Goal: Complete application form: Complete application form

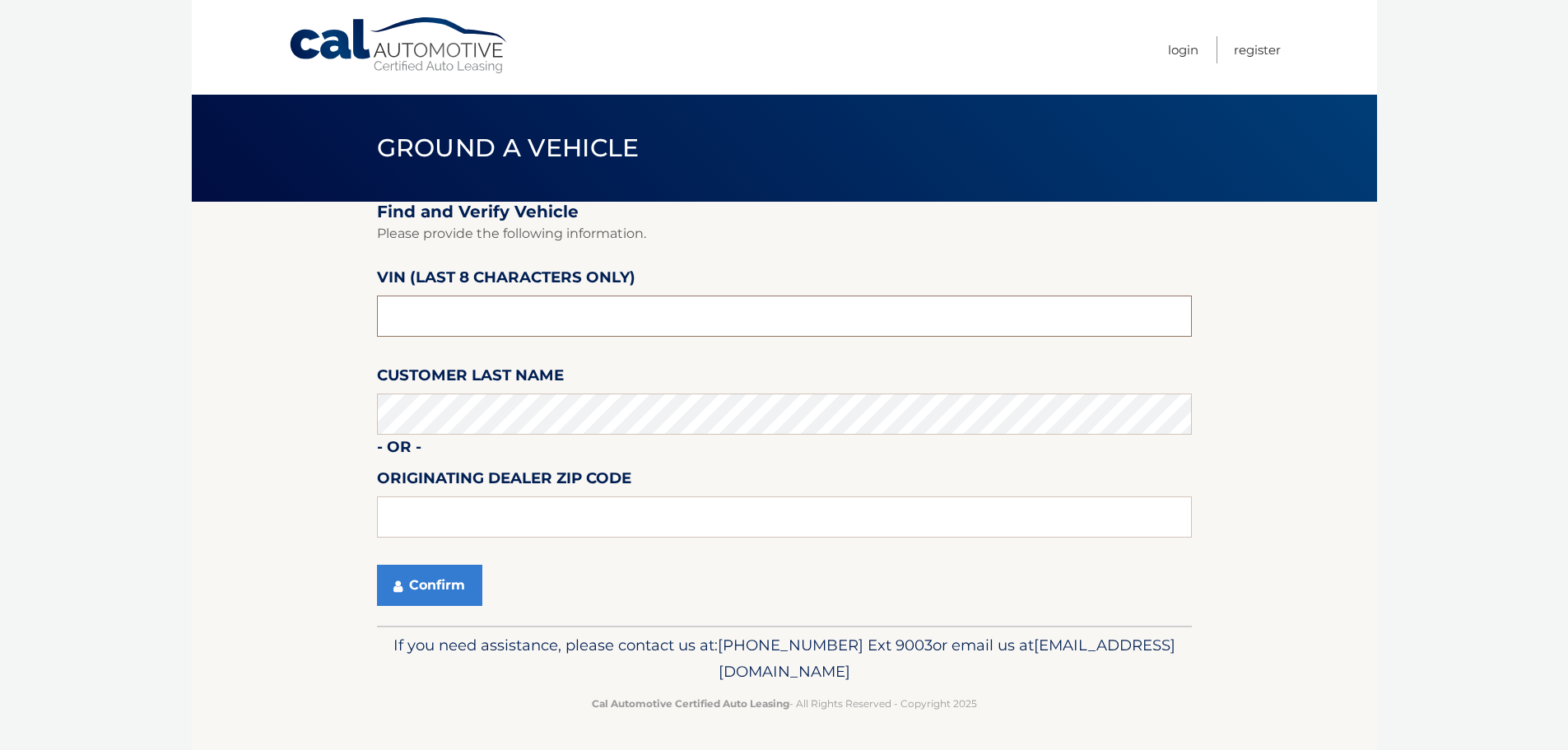
click at [466, 313] on input "text" at bounding box center [784, 315] width 814 height 41
type input "nb160620"
click at [450, 571] on button "Confirm" at bounding box center [429, 584] width 105 height 41
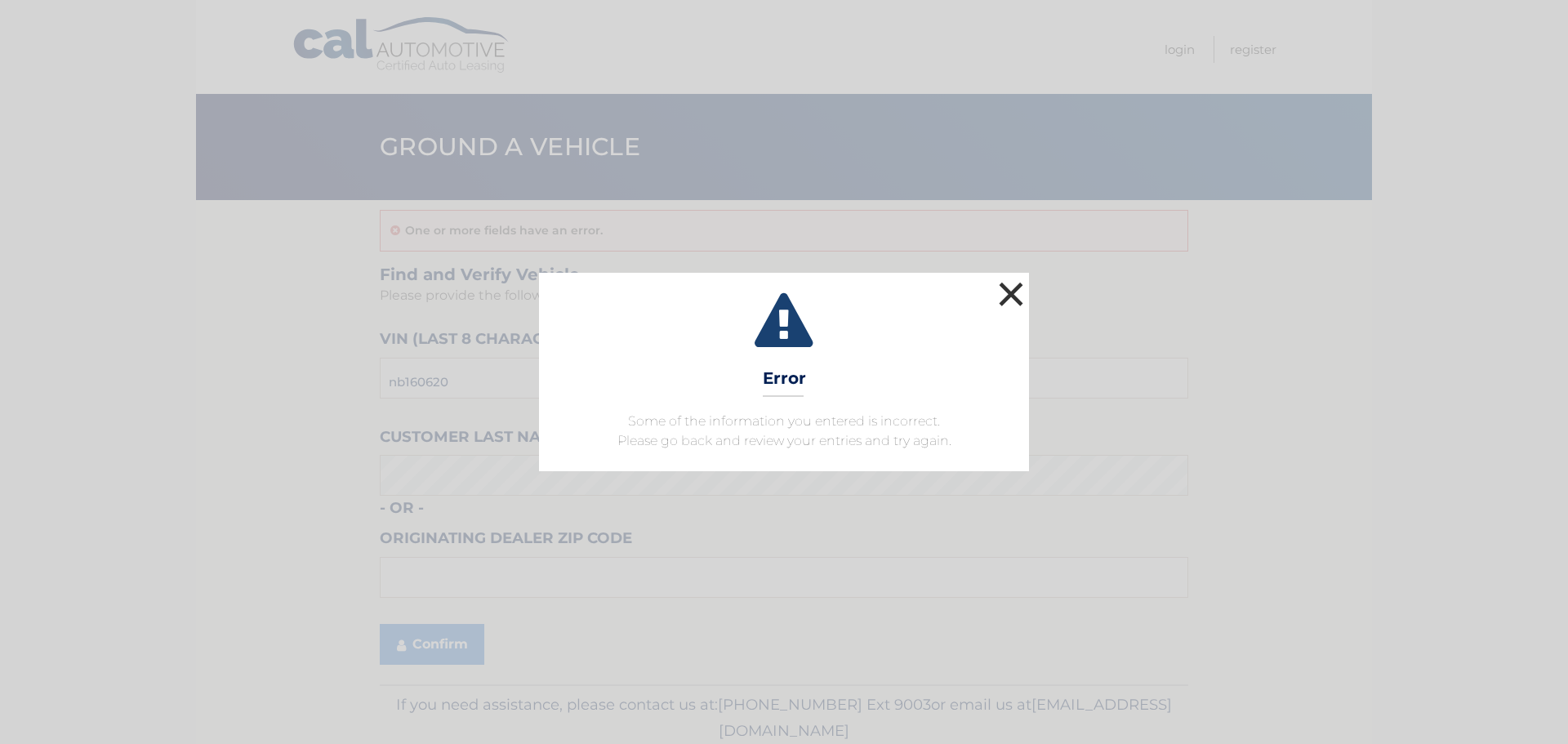
click at [1008, 293] on button "×" at bounding box center [1011, 293] width 32 height 32
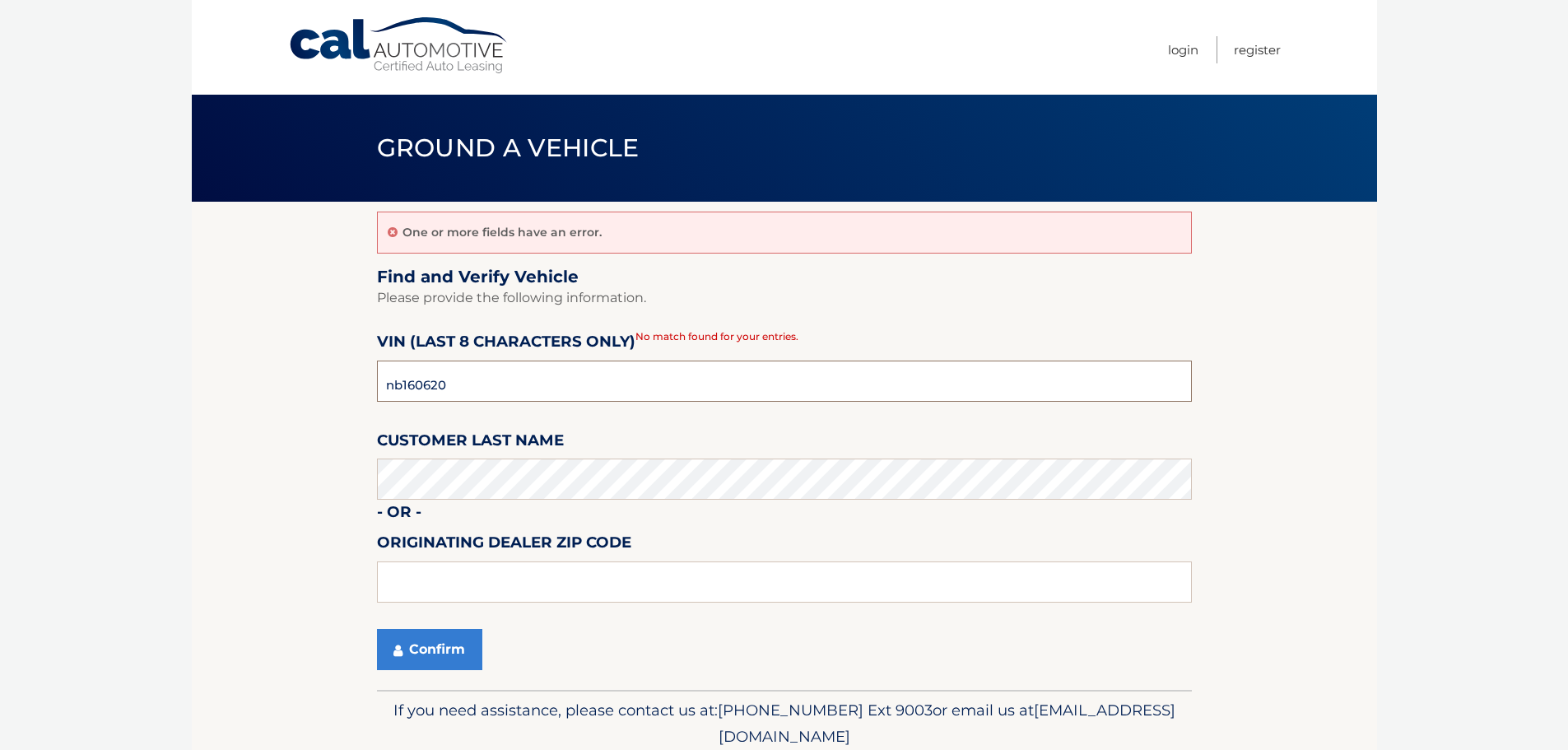
click at [393, 383] on input "nb160620" at bounding box center [784, 380] width 814 height 41
type input "nc160620"
click at [440, 648] on button "Confirm" at bounding box center [429, 649] width 105 height 41
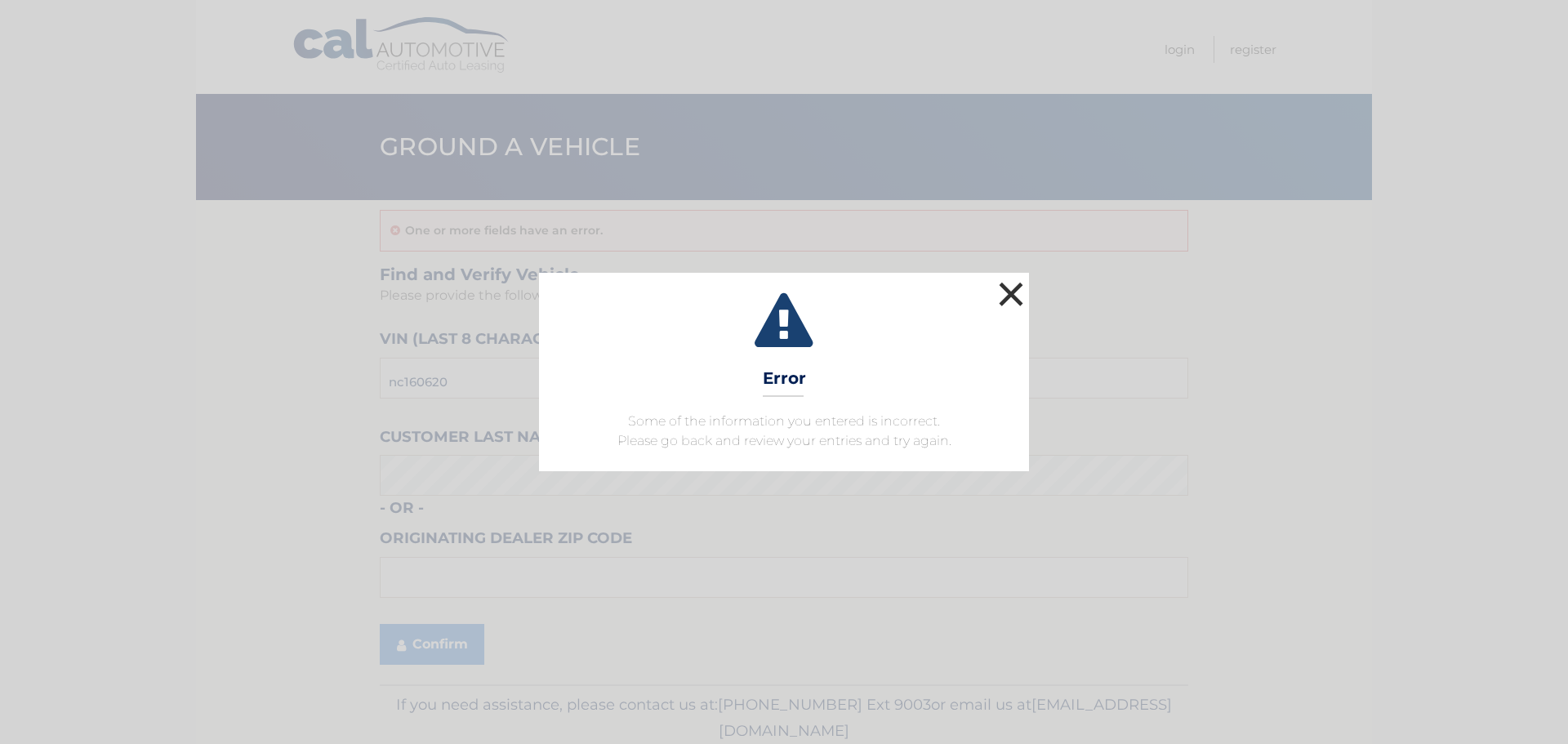
click at [1015, 287] on button "×" at bounding box center [1011, 293] width 32 height 32
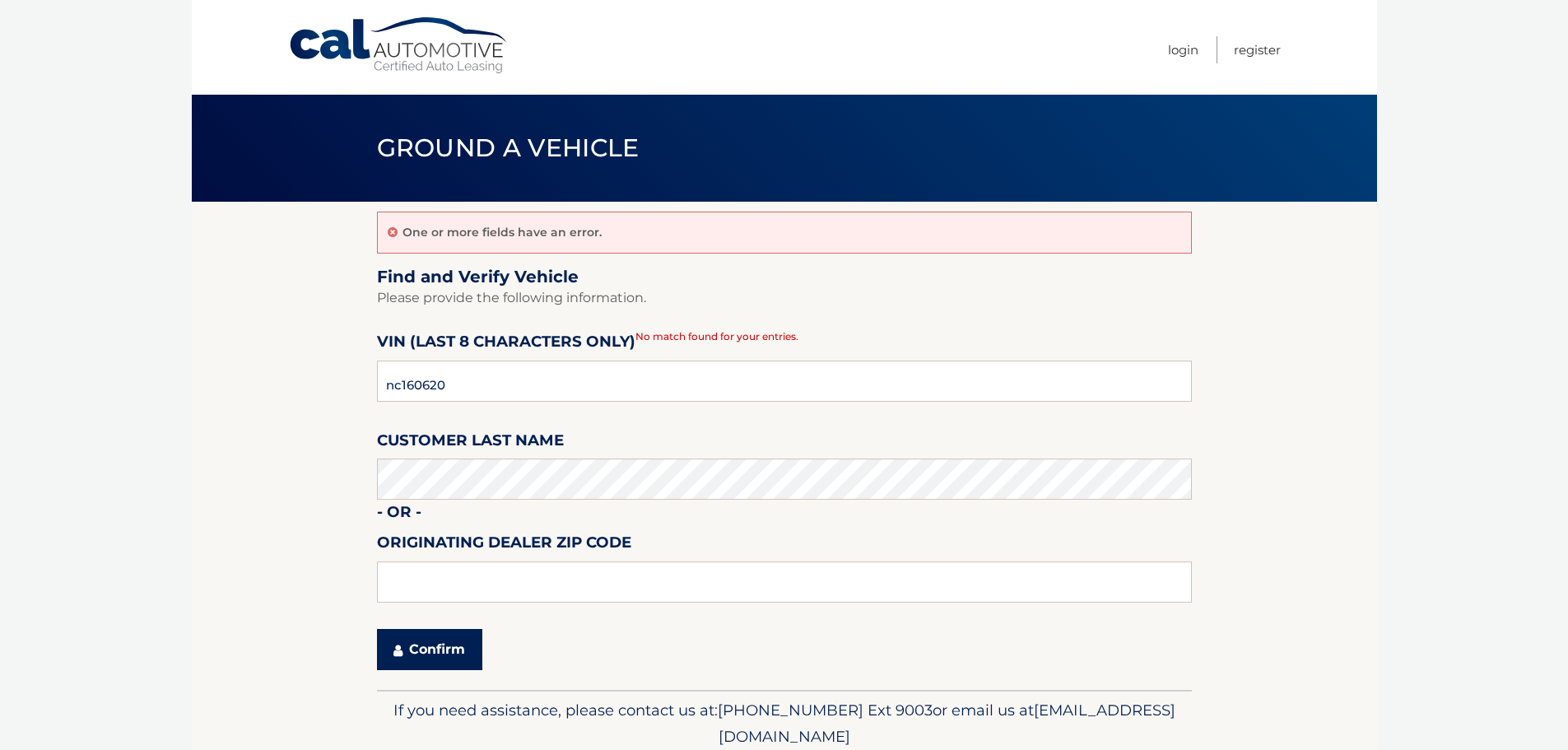
click at [419, 646] on button "Confirm" at bounding box center [429, 649] width 105 height 41
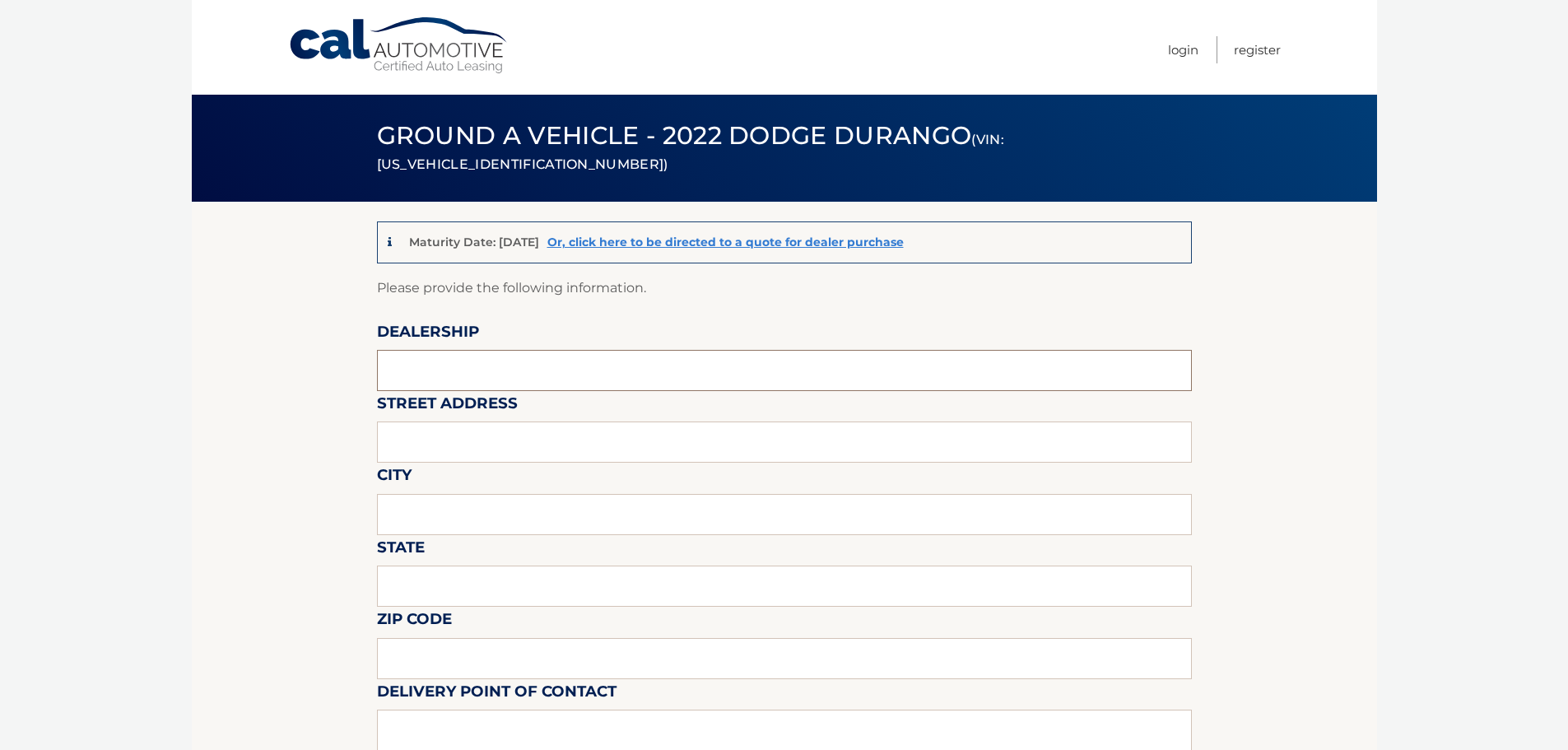
click at [493, 362] on input "text" at bounding box center [784, 370] width 814 height 41
type input "Dover Dodge"
click at [431, 446] on input "text" at bounding box center [784, 441] width 814 height 41
type input "396 Route 46"
click at [433, 510] on input "text" at bounding box center [784, 514] width 814 height 41
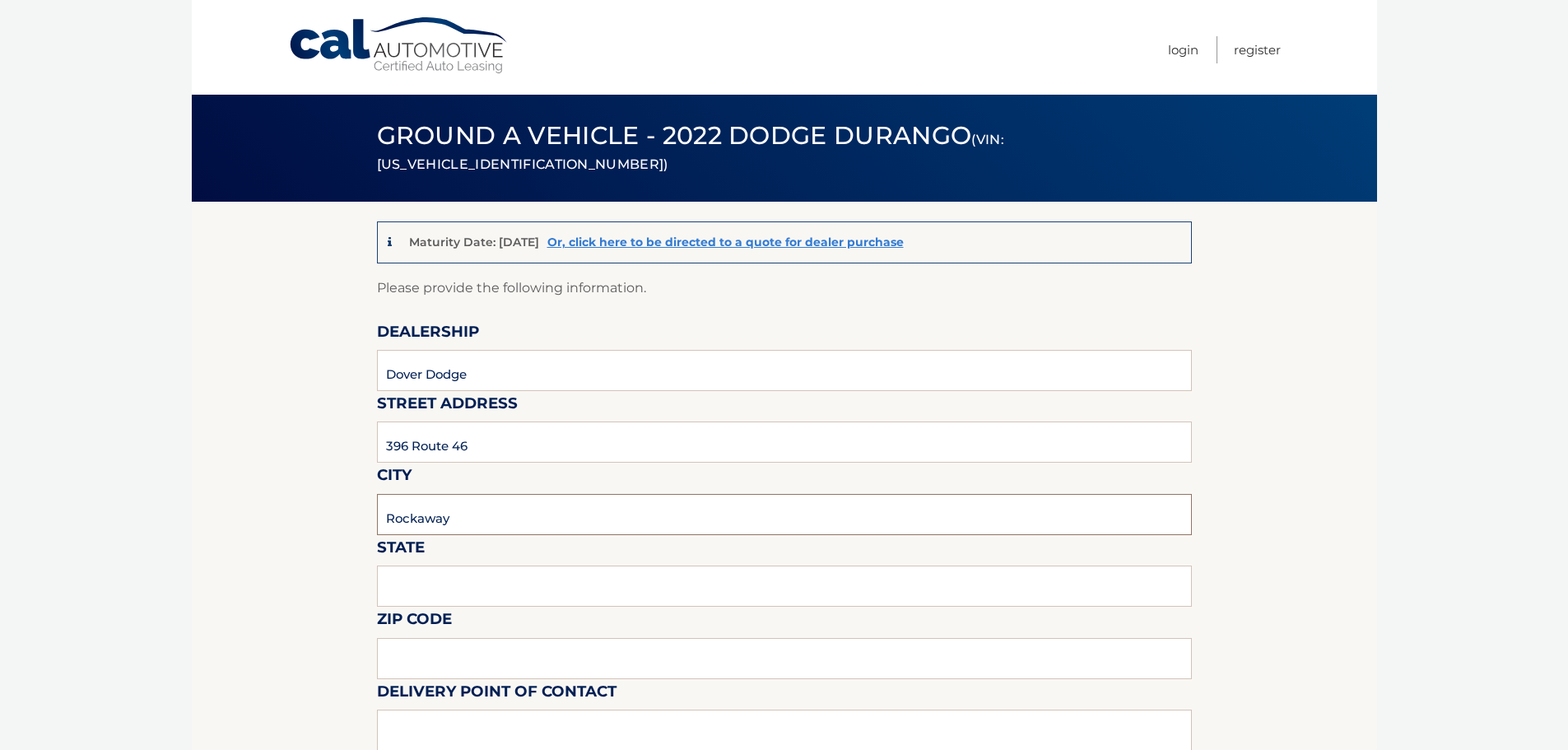
type input "Rockaway"
type input "[US_STATE]"
type input "07866"
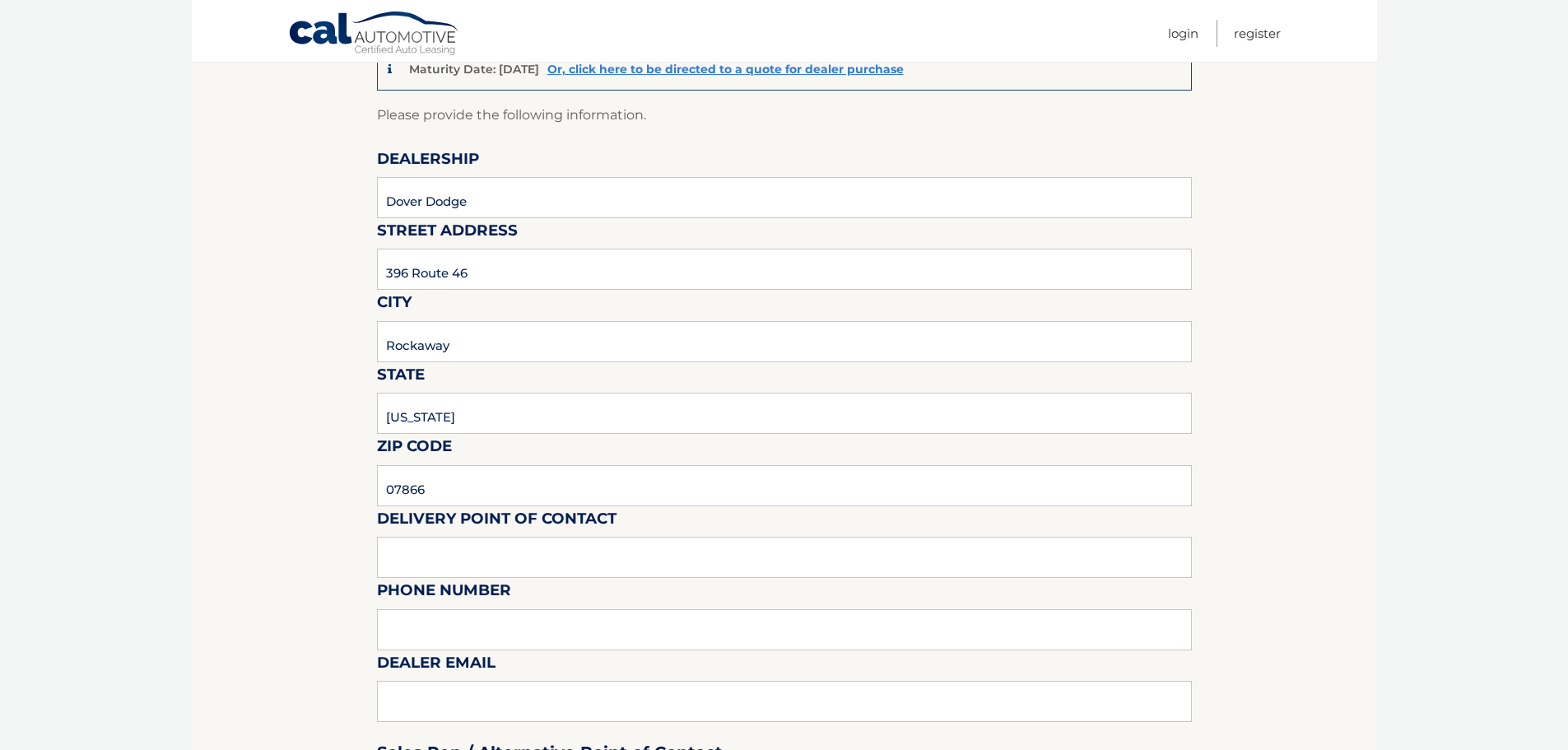
drag, startPoint x: 318, startPoint y: 501, endPoint x: 316, endPoint y: 550, distance: 49.0
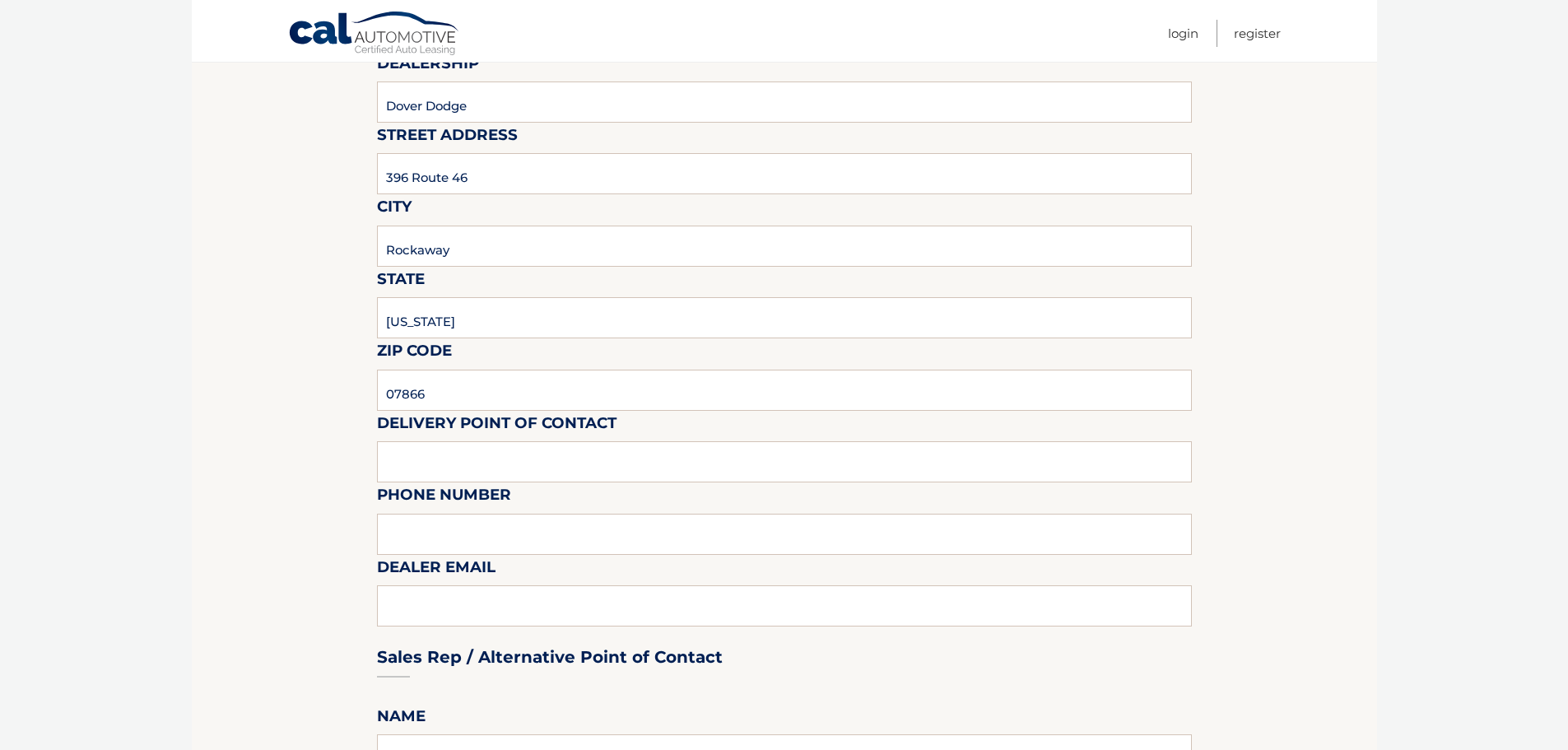
drag, startPoint x: 331, startPoint y: 534, endPoint x: 325, endPoint y: 577, distance: 43.4
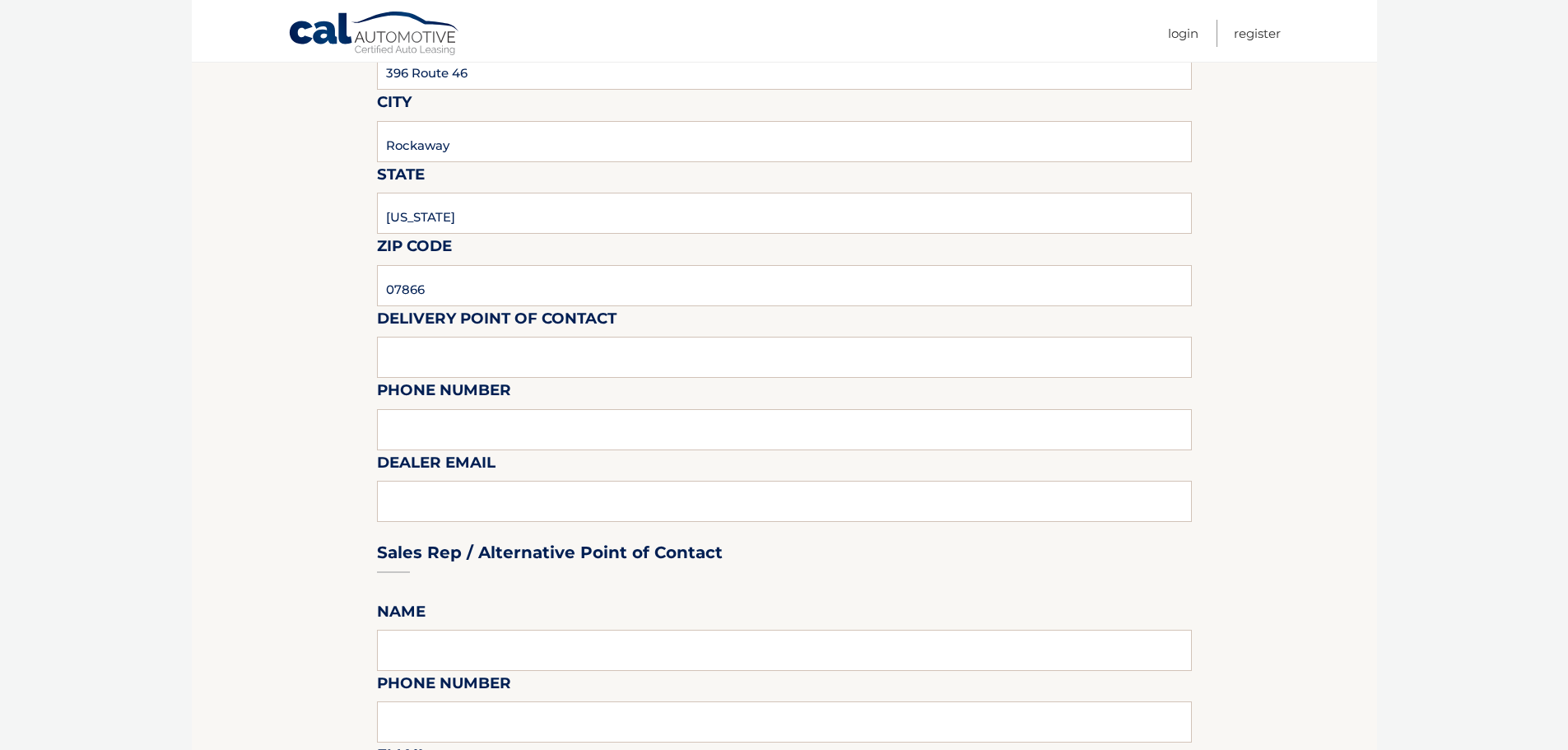
scroll to position [409, 0]
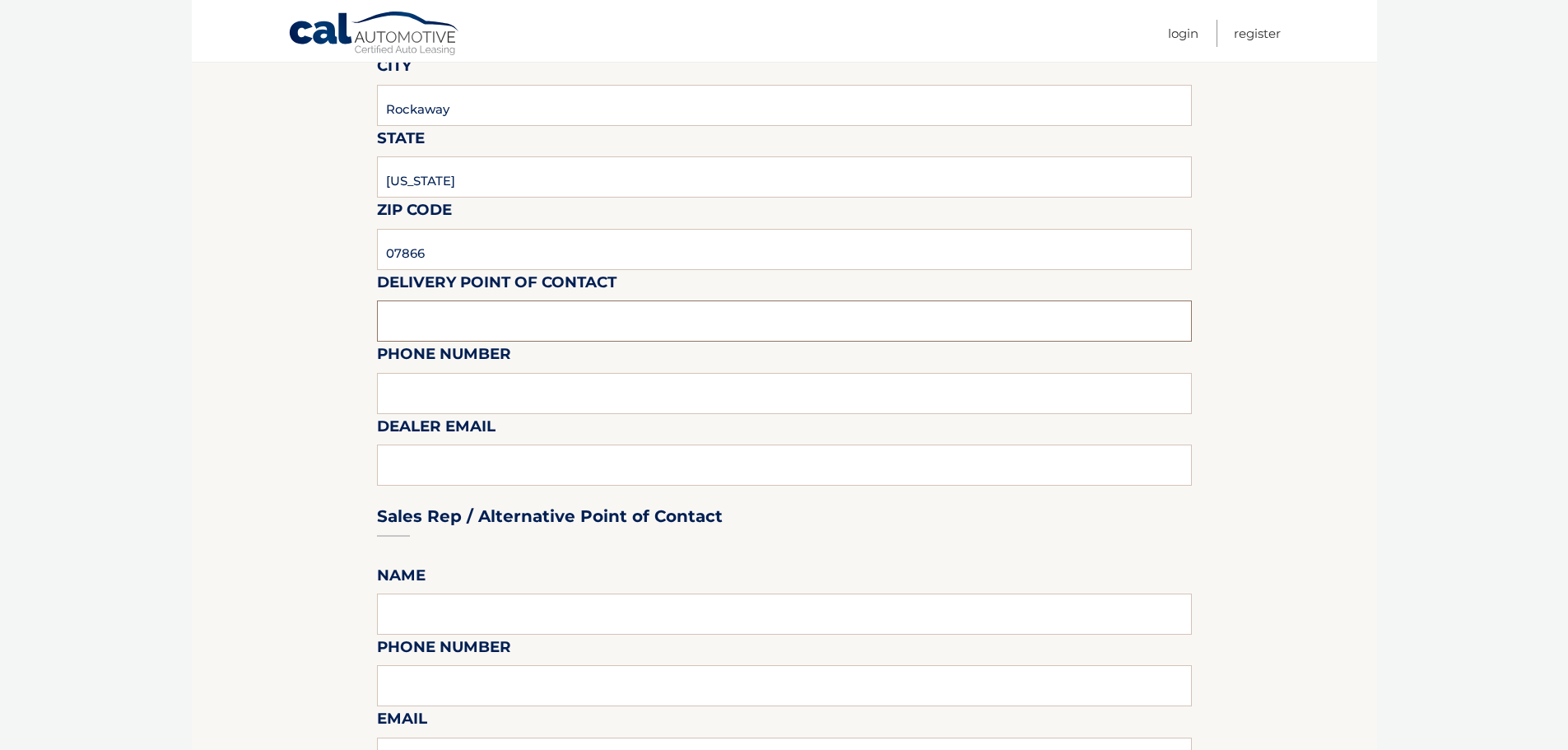
click at [575, 315] on input "text" at bounding box center [784, 320] width 814 height 41
type input "Mike"
type input "973-442-3702"
type input "mbrown@doverdodge.com"
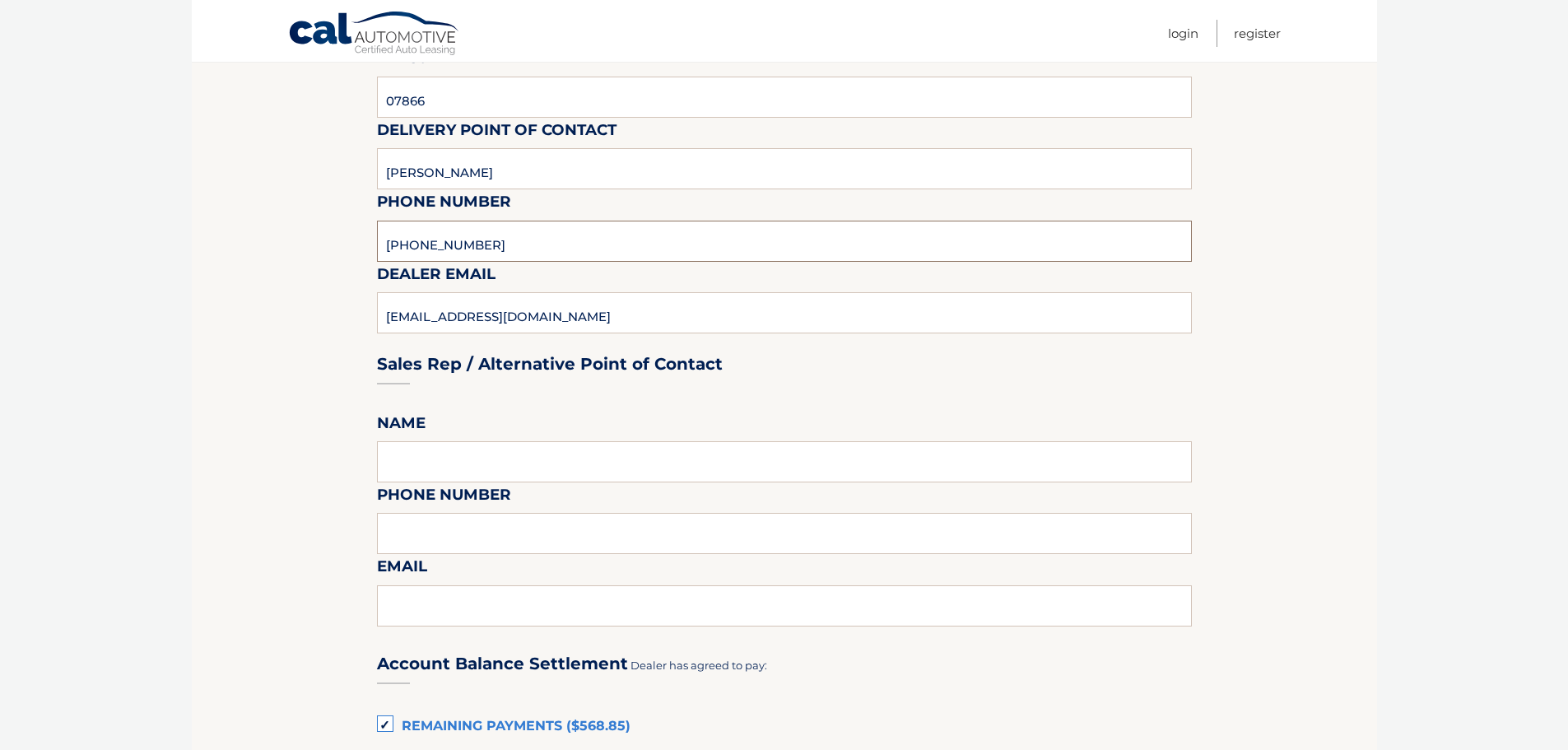
drag, startPoint x: 1184, startPoint y: 428, endPoint x: 1170, endPoint y: 466, distance: 40.5
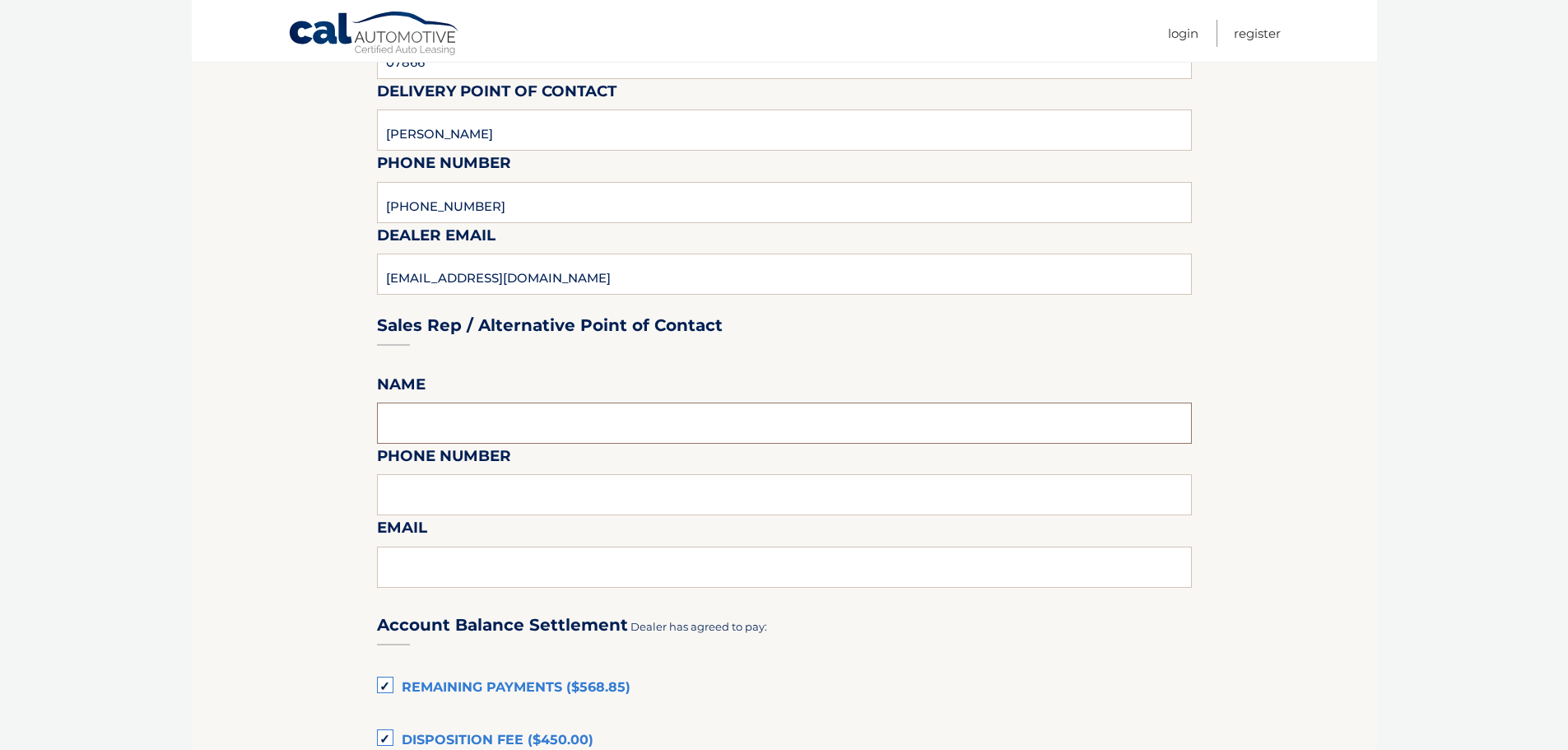
click at [744, 427] on input "text" at bounding box center [784, 423] width 814 height 41
type input "Mike Brown"
type input "9734423702"
type input "mbrown@doverdodge.com"
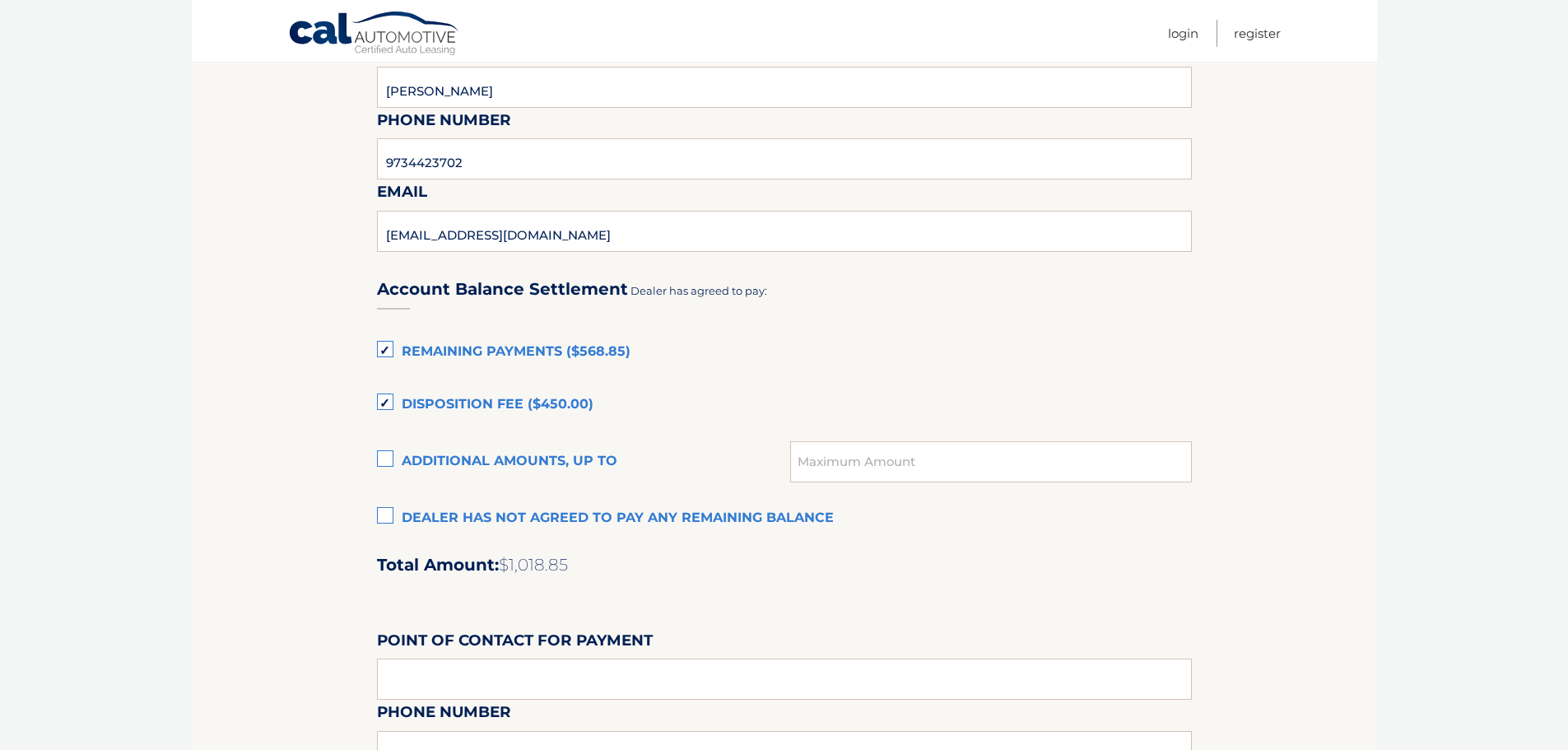
drag, startPoint x: 1482, startPoint y: 545, endPoint x: 1418, endPoint y: 670, distance: 140.4
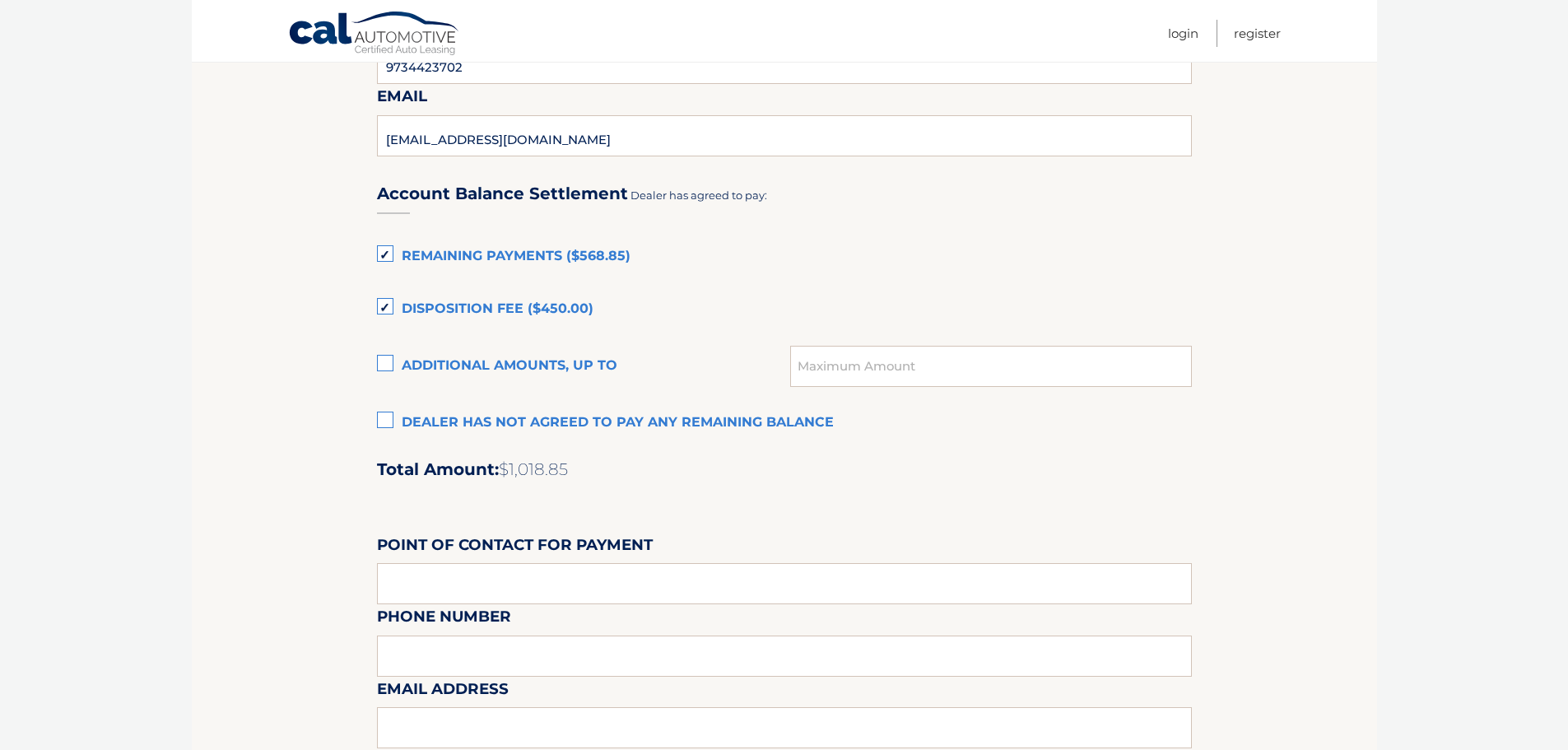
scroll to position [994, 0]
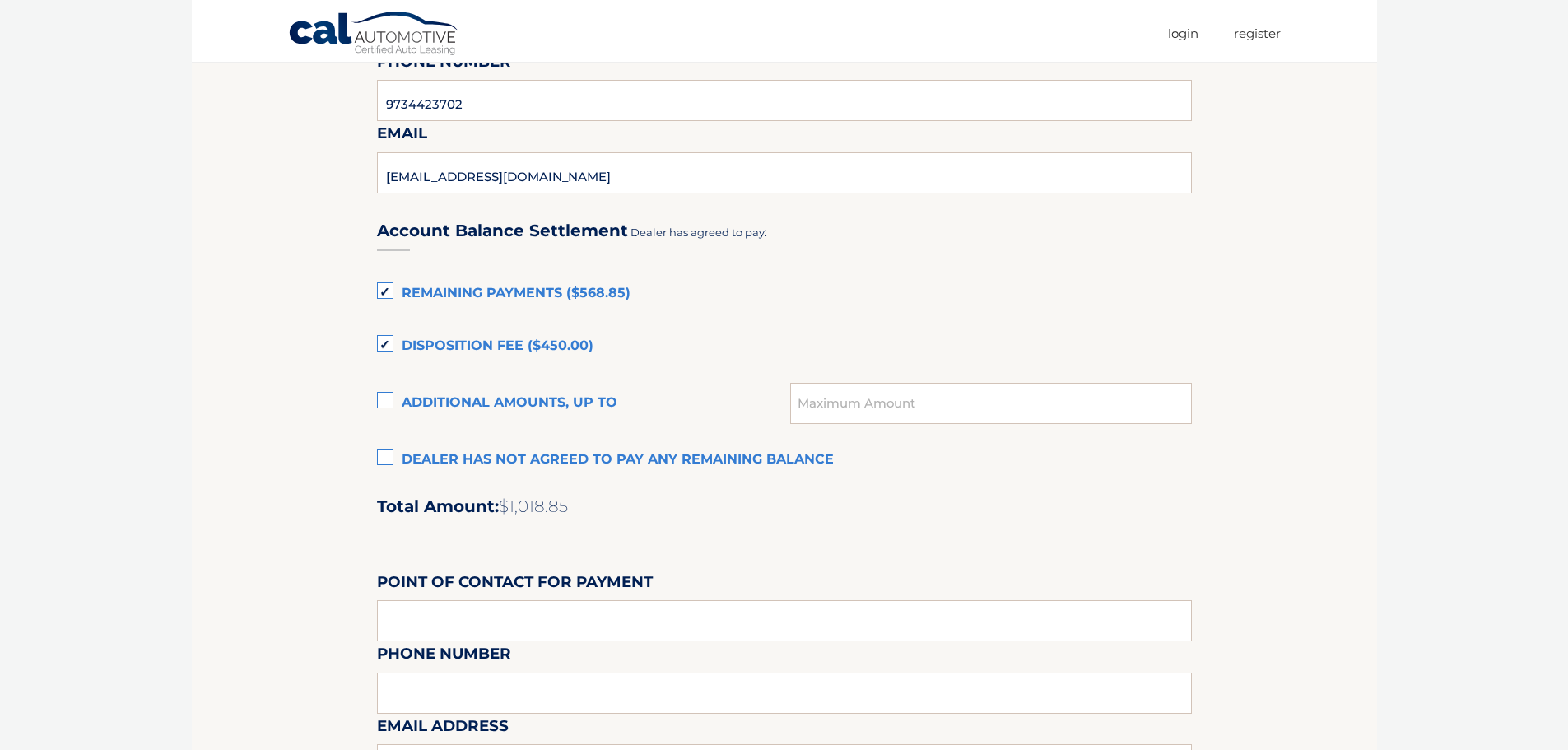
click at [389, 341] on label "Disposition Fee ($450.00)" at bounding box center [784, 346] width 814 height 33
click at [0, 0] on input "Disposition Fee ($450.00)" at bounding box center [0, 0] width 0 height 0
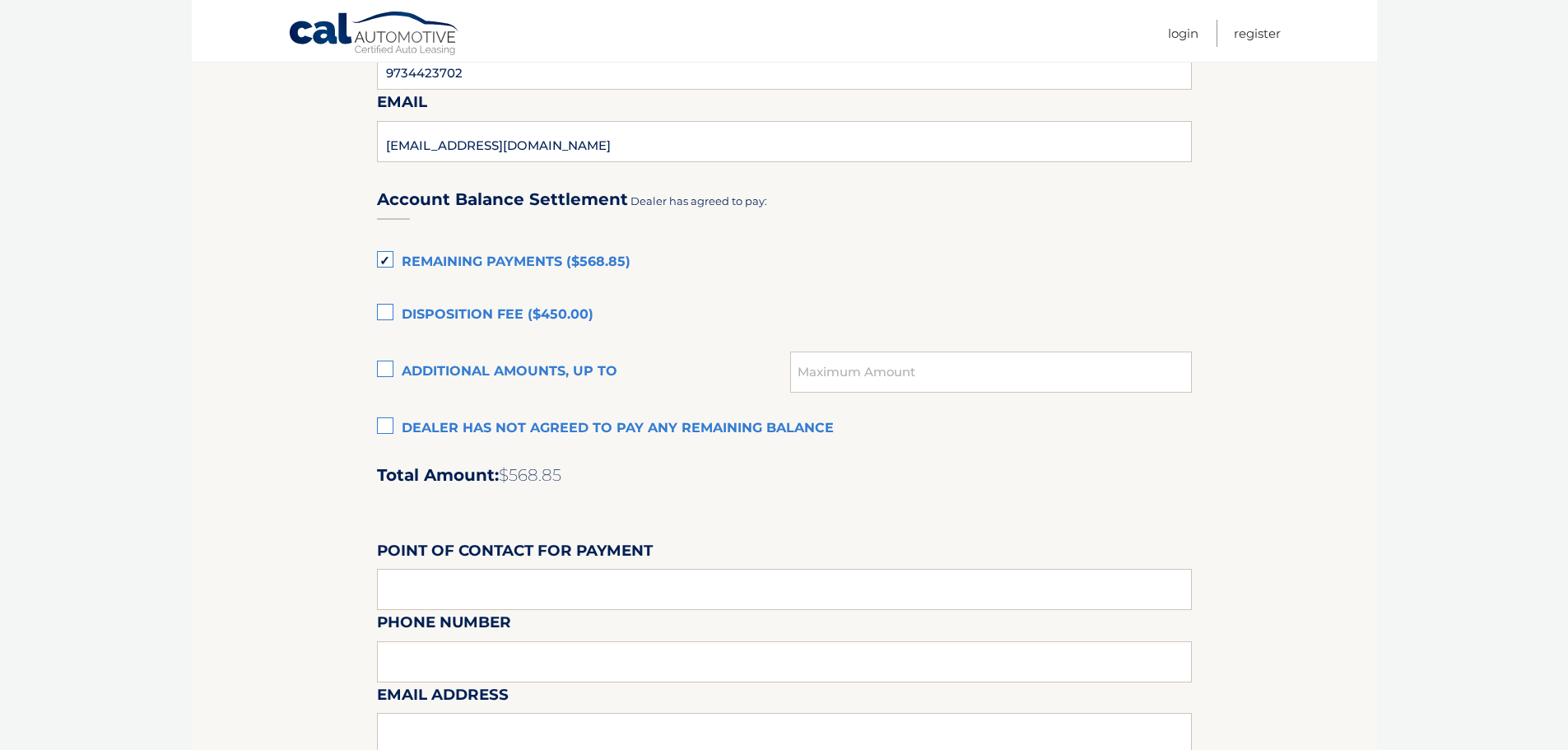
scroll to position [1033, 0]
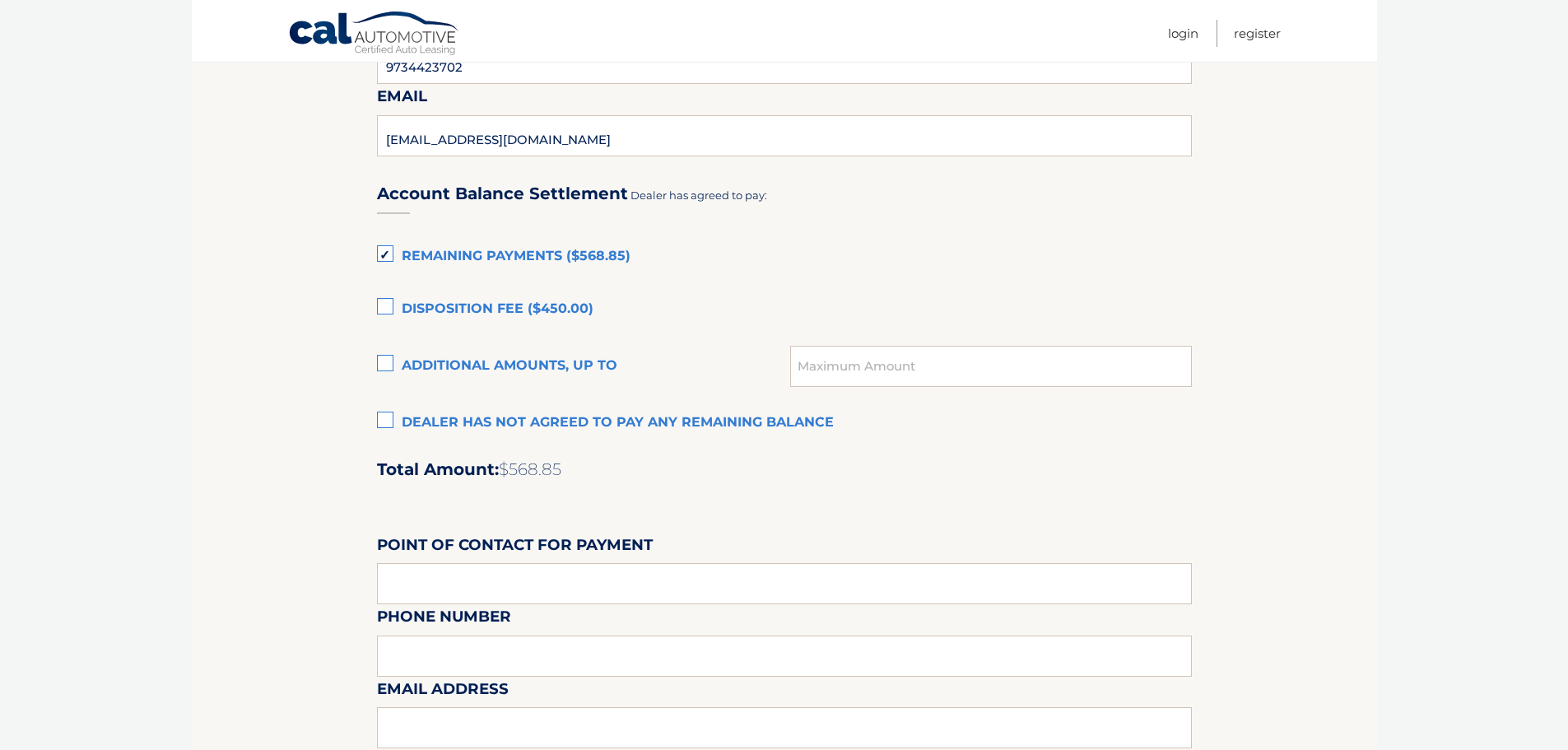
drag, startPoint x: 341, startPoint y: 343, endPoint x: 340, endPoint y: 365, distance: 22.0
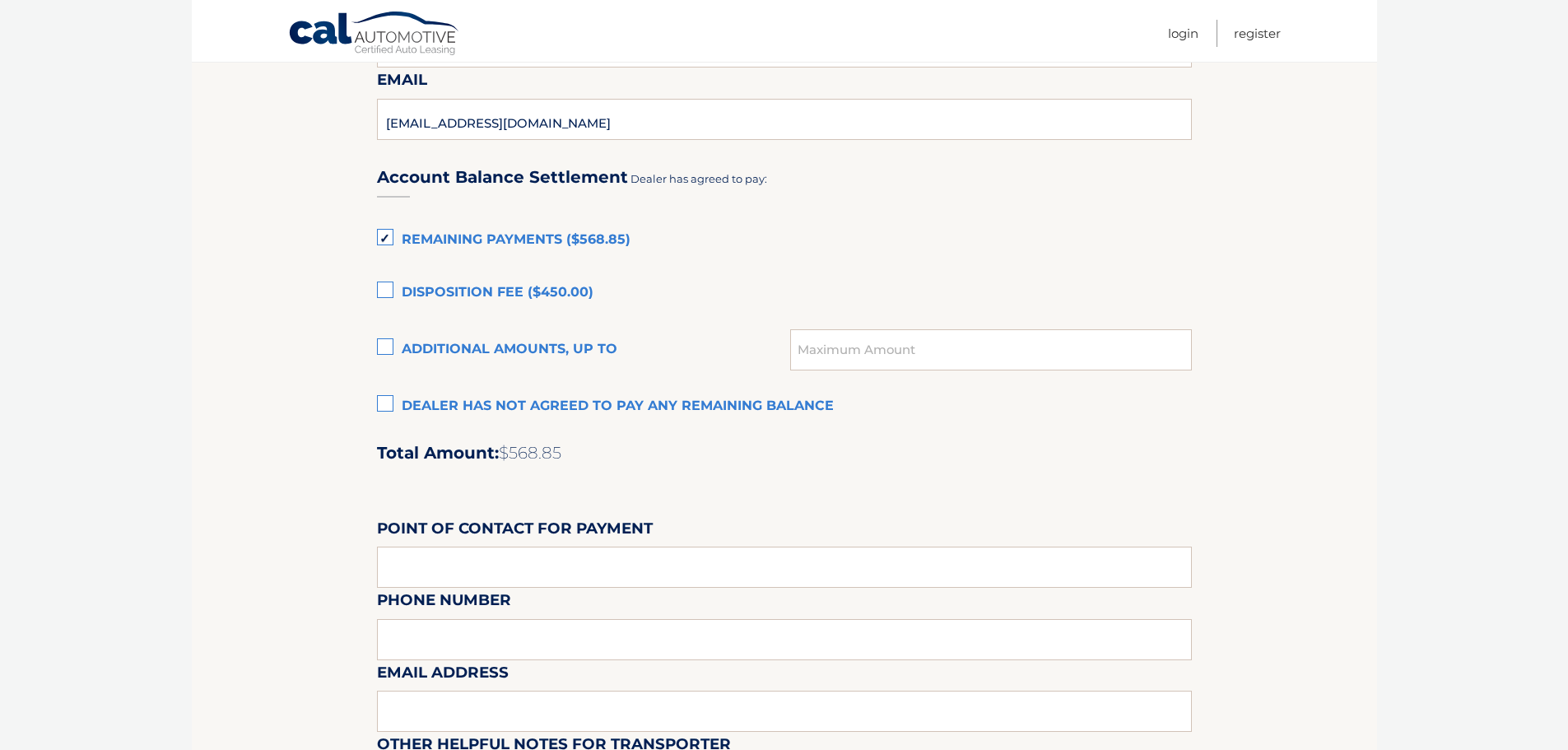
scroll to position [1112, 0]
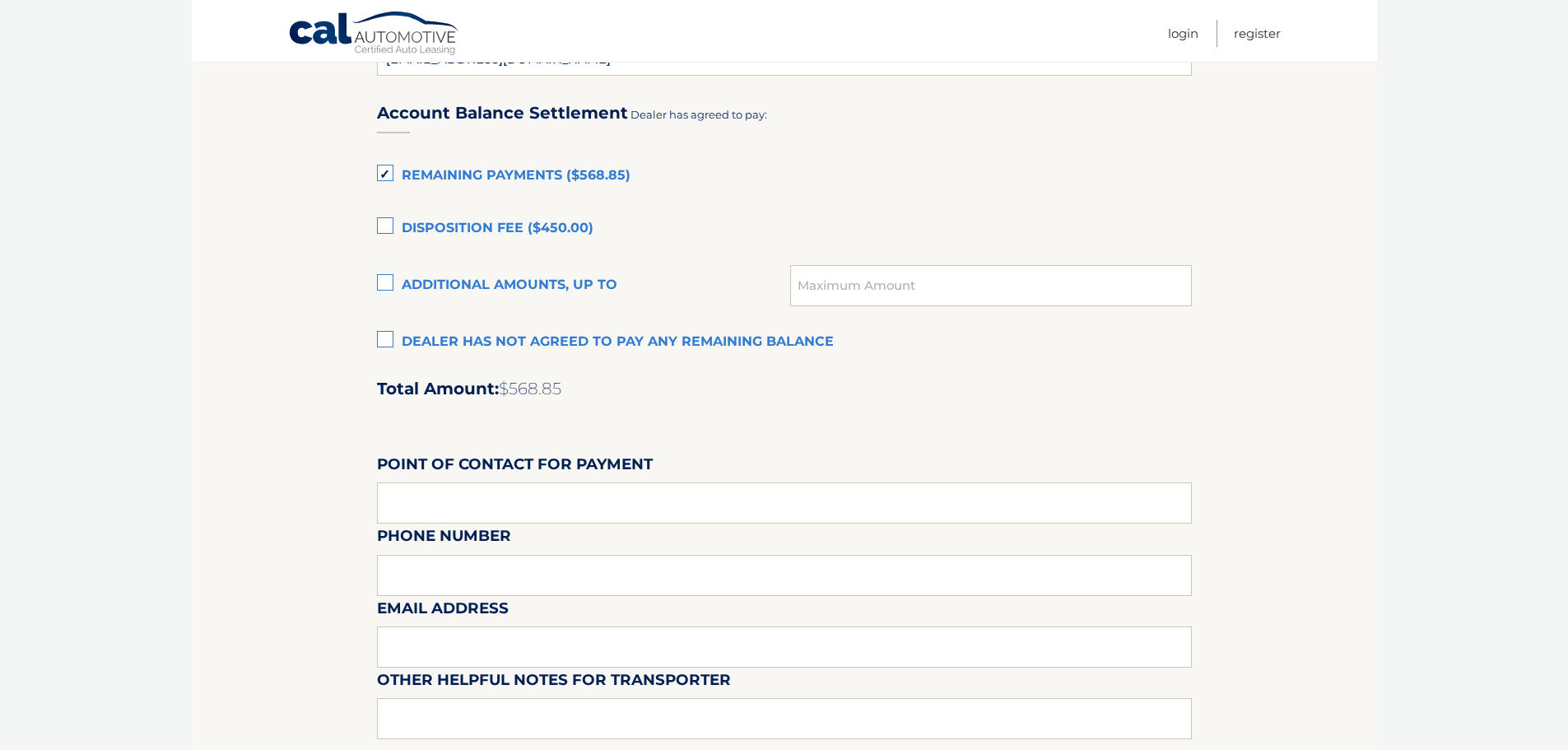
drag, startPoint x: 1239, startPoint y: 498, endPoint x: 1209, endPoint y: 548, distance: 58.3
click at [414, 499] on input "text" at bounding box center [784, 502] width 814 height 41
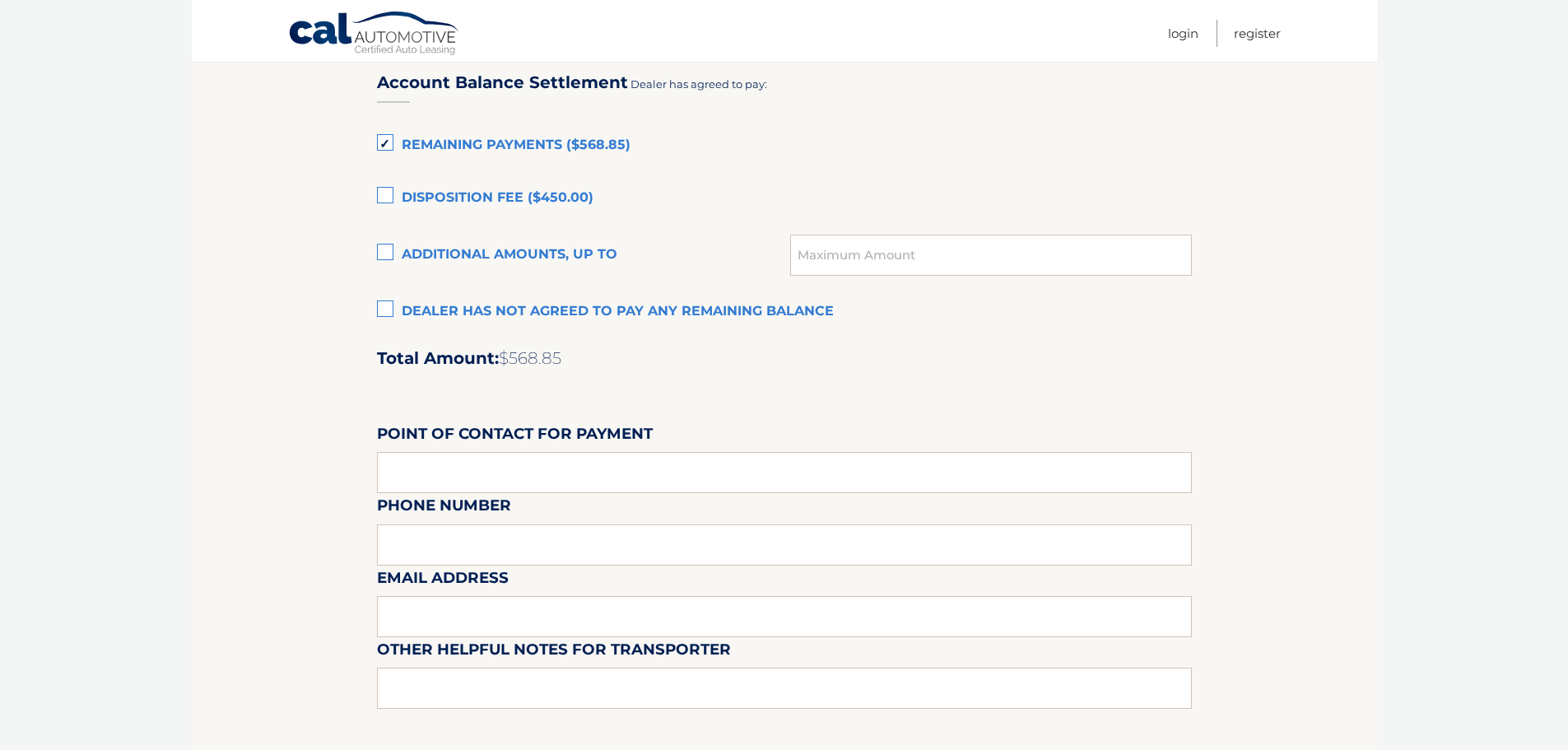
drag, startPoint x: 122, startPoint y: 485, endPoint x: 131, endPoint y: 520, distance: 36.1
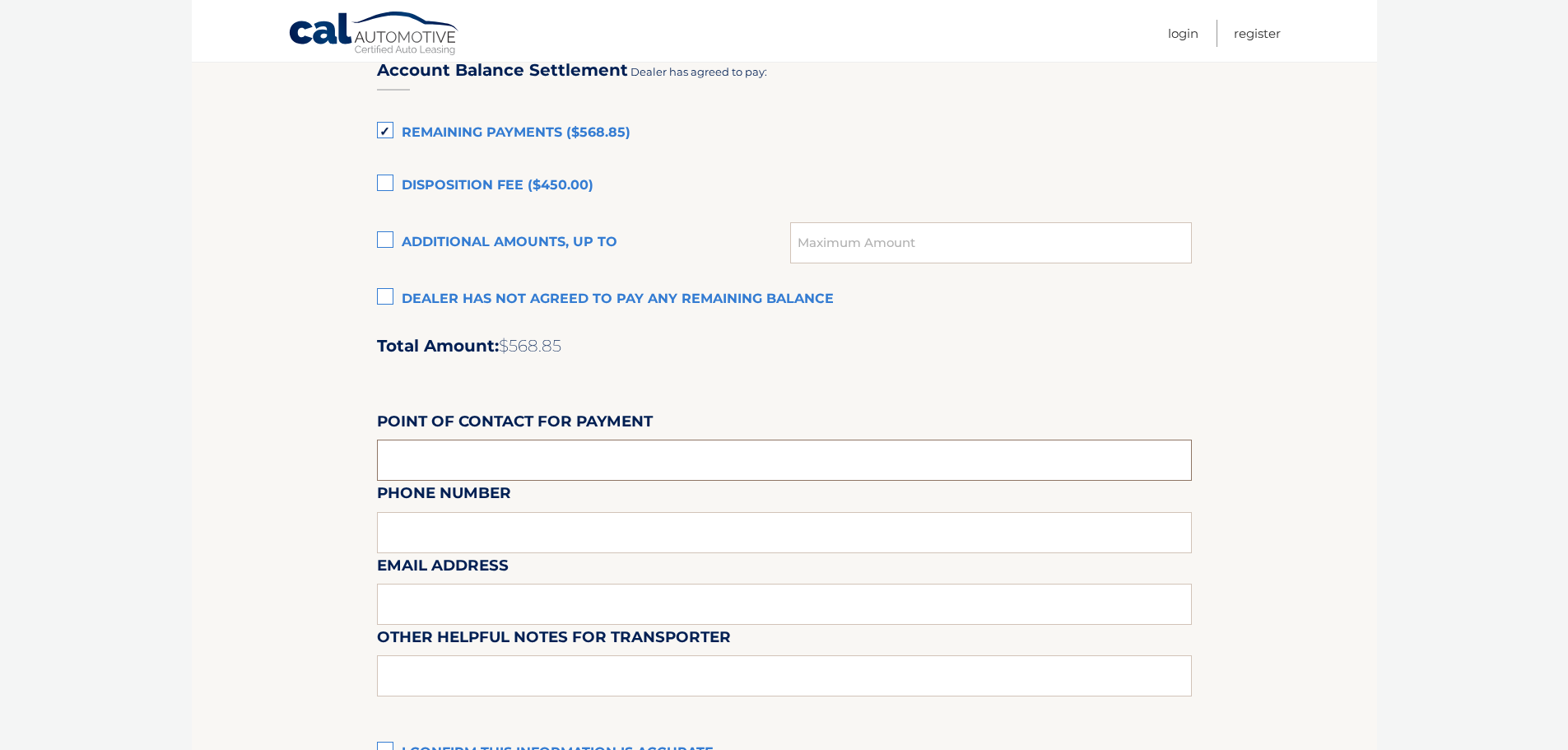
click at [491, 457] on input "text" at bounding box center [784, 459] width 814 height 41
type input "Dover Dodge"
type input "973-442-7000"
type input "mbrown@doverdodge.com"
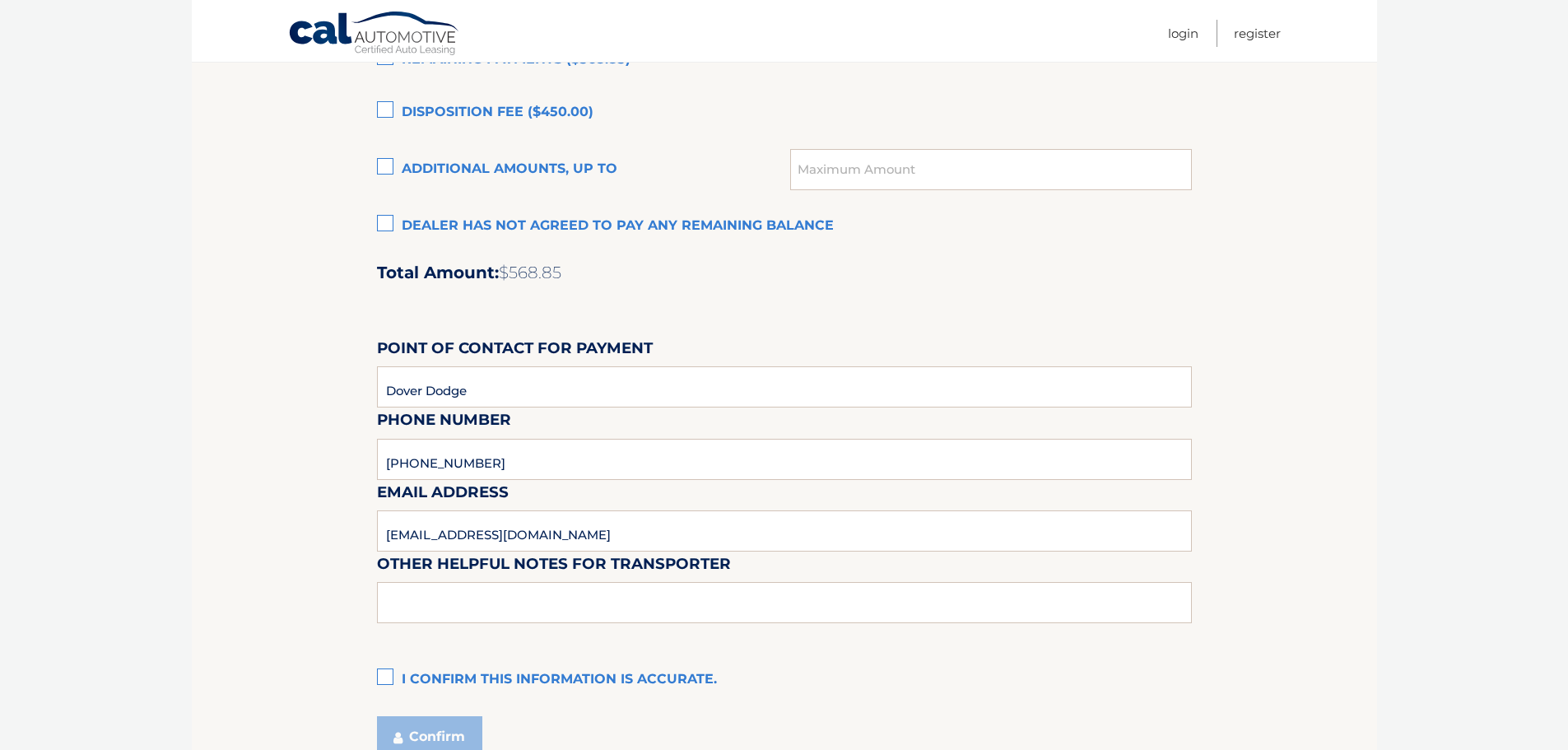
scroll to position [1376, 0]
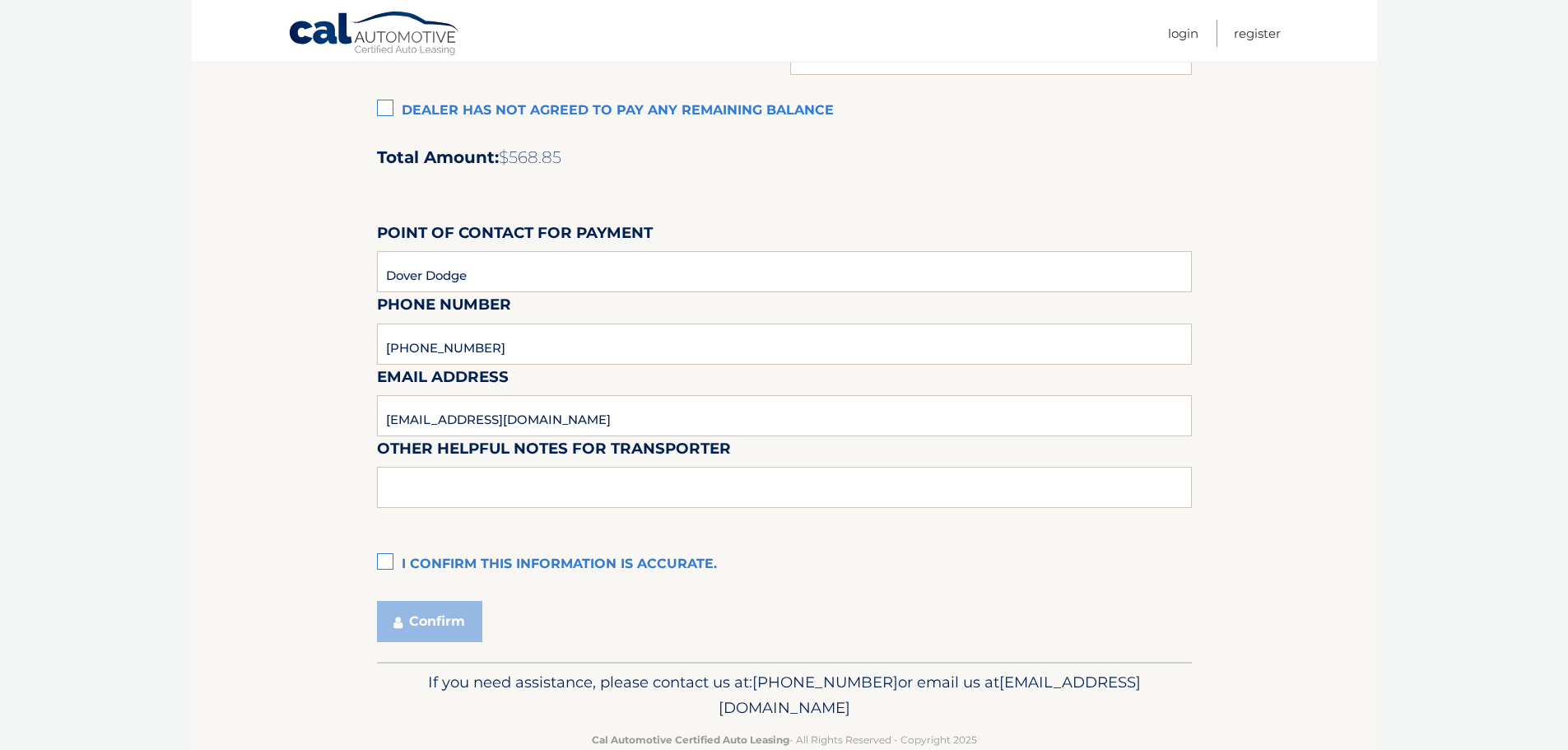
drag, startPoint x: 1392, startPoint y: 490, endPoint x: 1370, endPoint y: 571, distance: 83.9
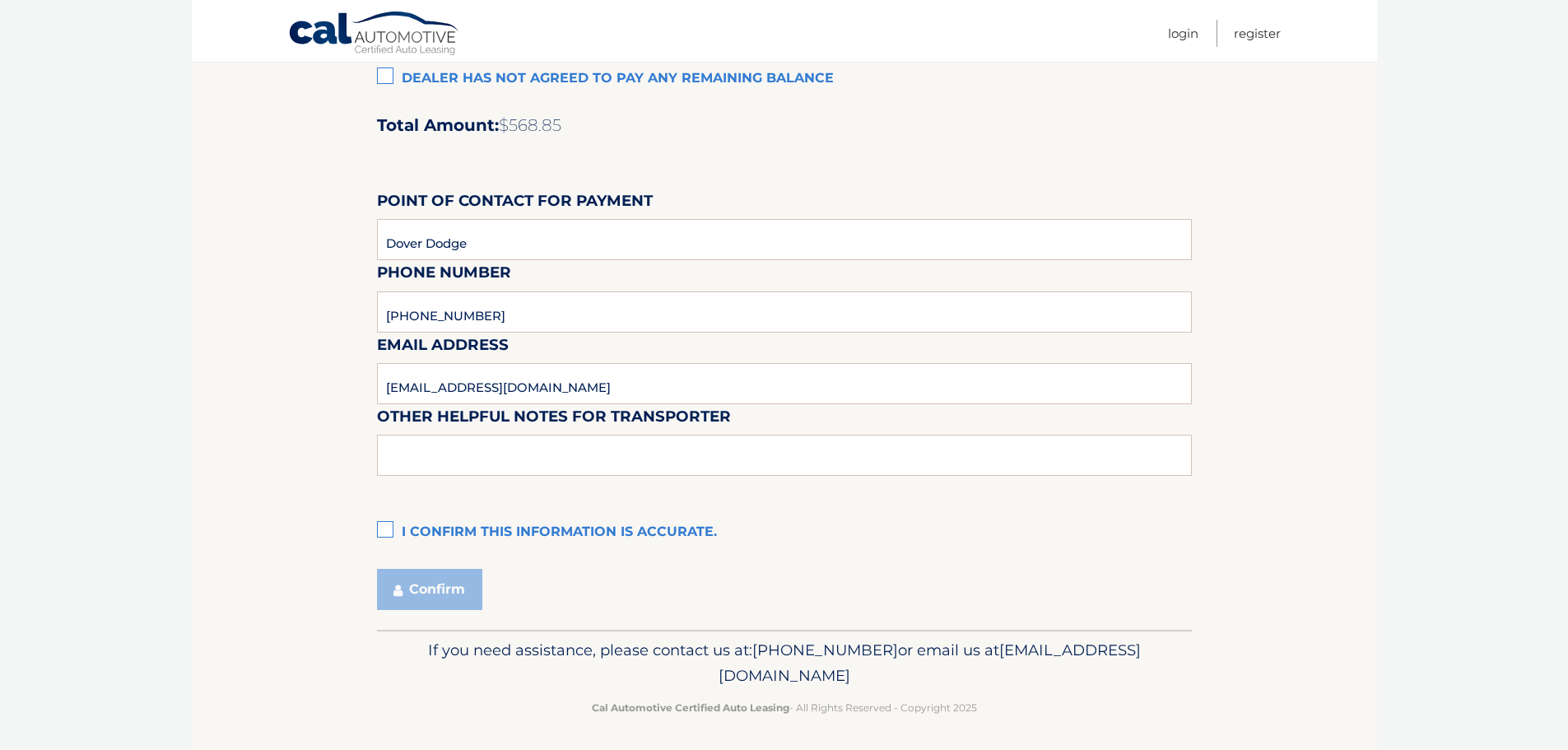
click at [382, 539] on label "I confirm this information is accurate." at bounding box center [784, 532] width 814 height 33
click at [0, 0] on input "I confirm this information is accurate." at bounding box center [0, 0] width 0 height 0
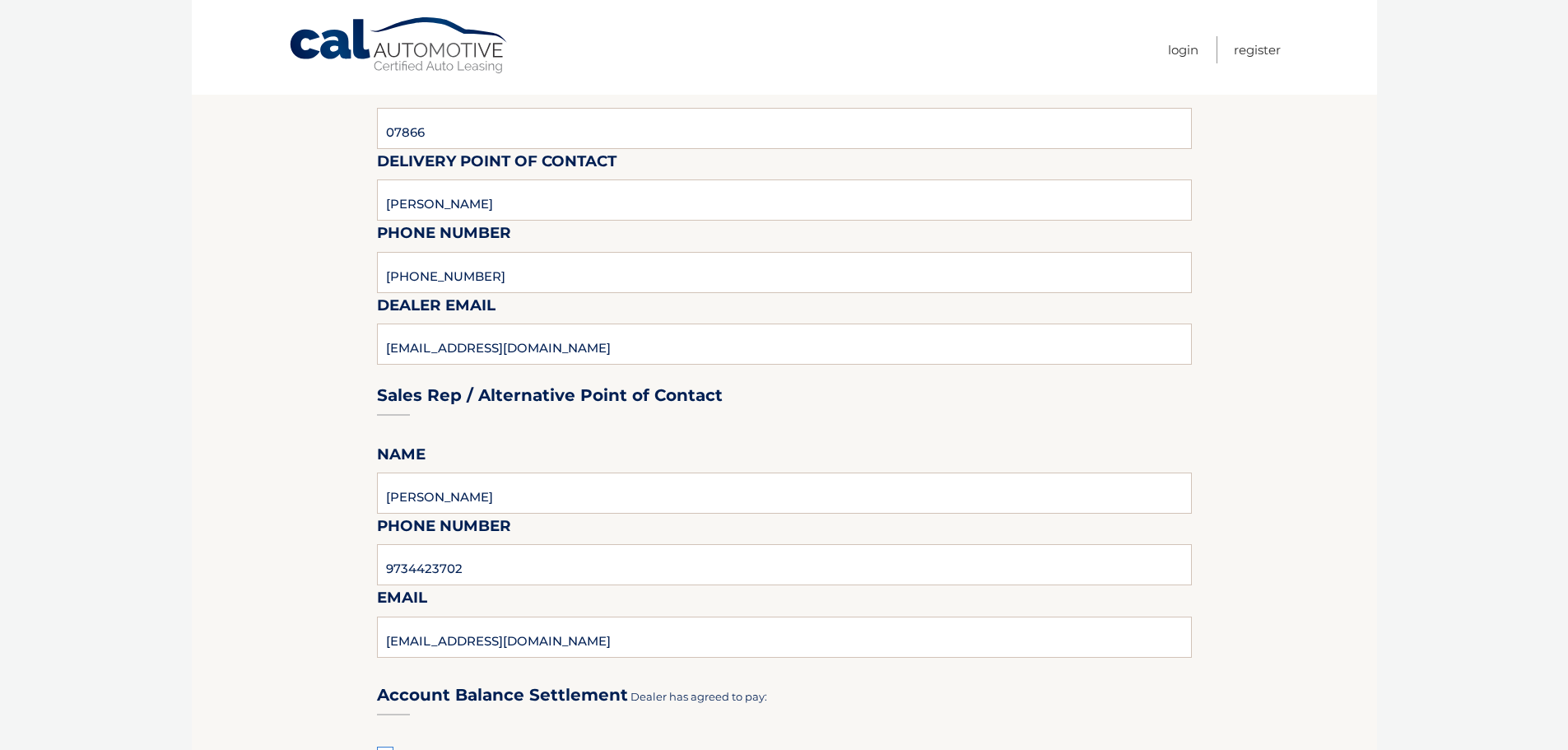
scroll to position [1381, 0]
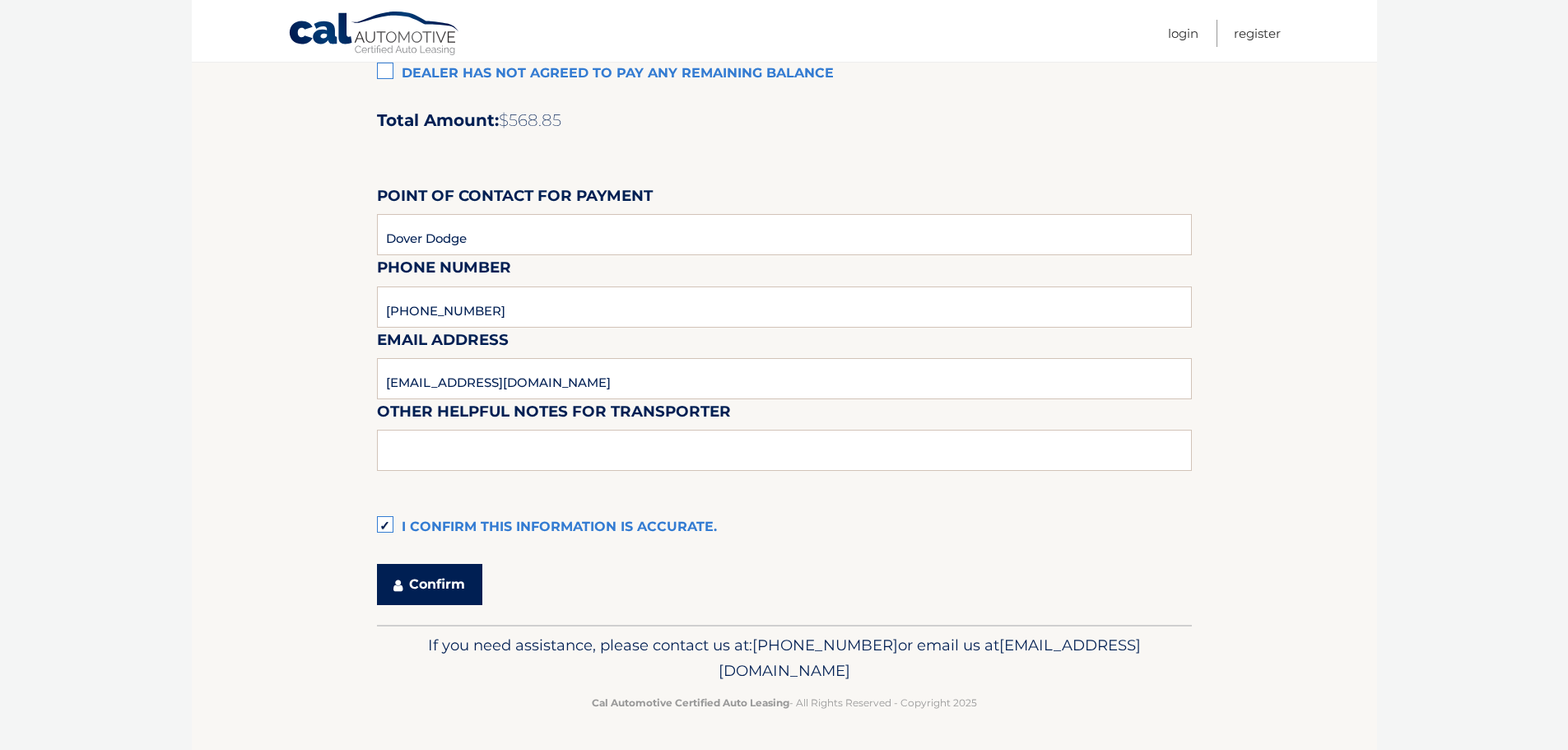
drag, startPoint x: 445, startPoint y: 577, endPoint x: 1579, endPoint y: 533, distance: 1134.9
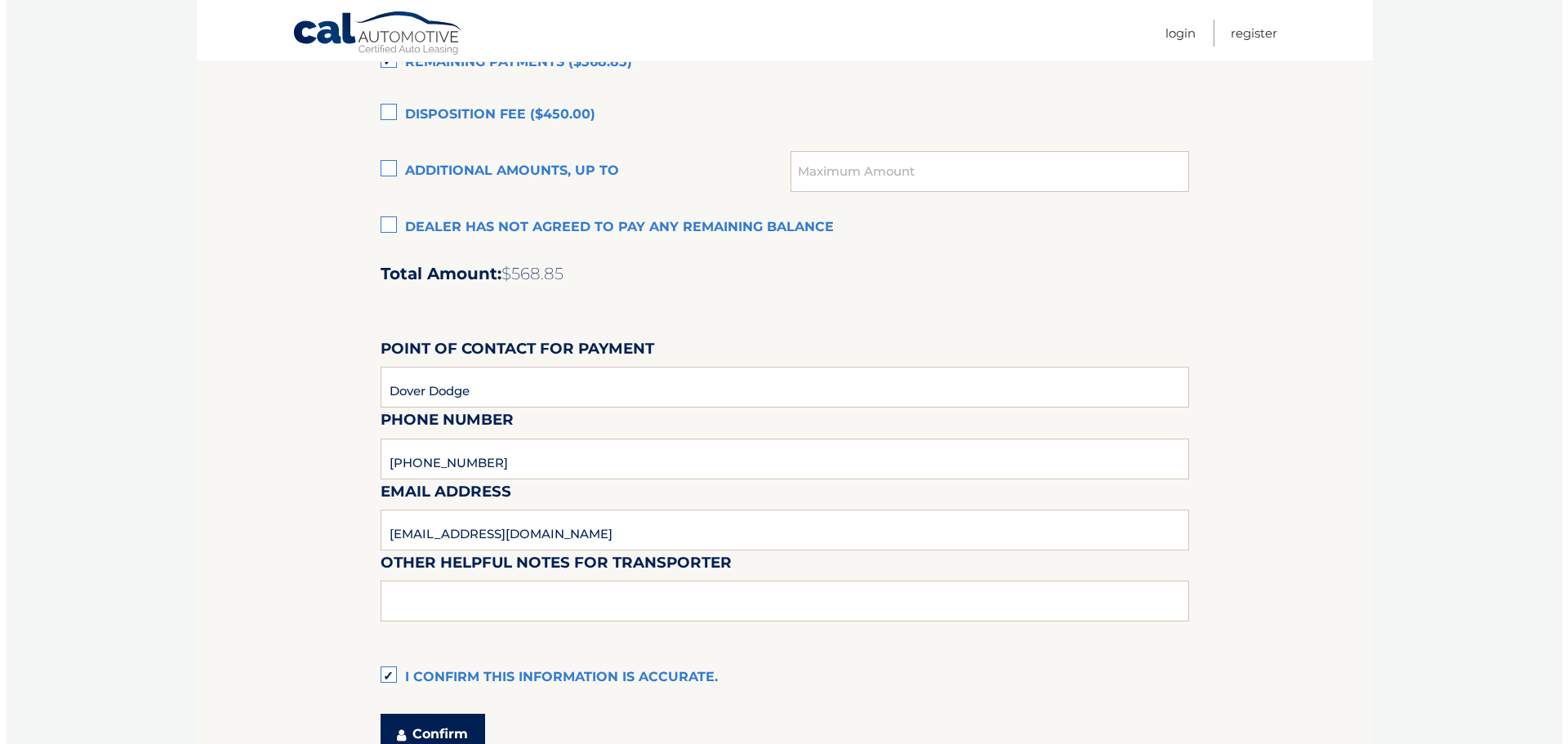
scroll to position [1283, 0]
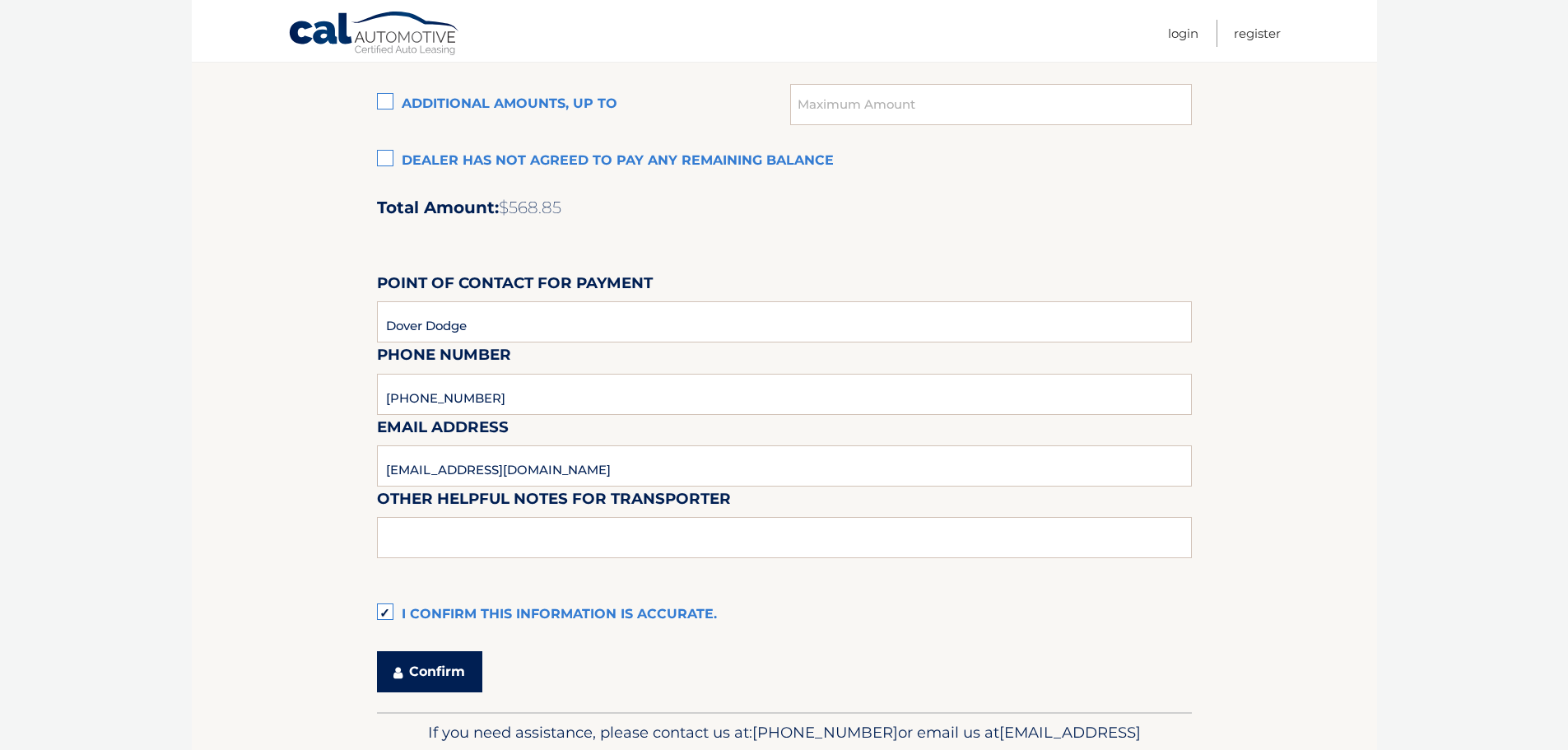
click at [425, 675] on button "Confirm" at bounding box center [429, 671] width 105 height 41
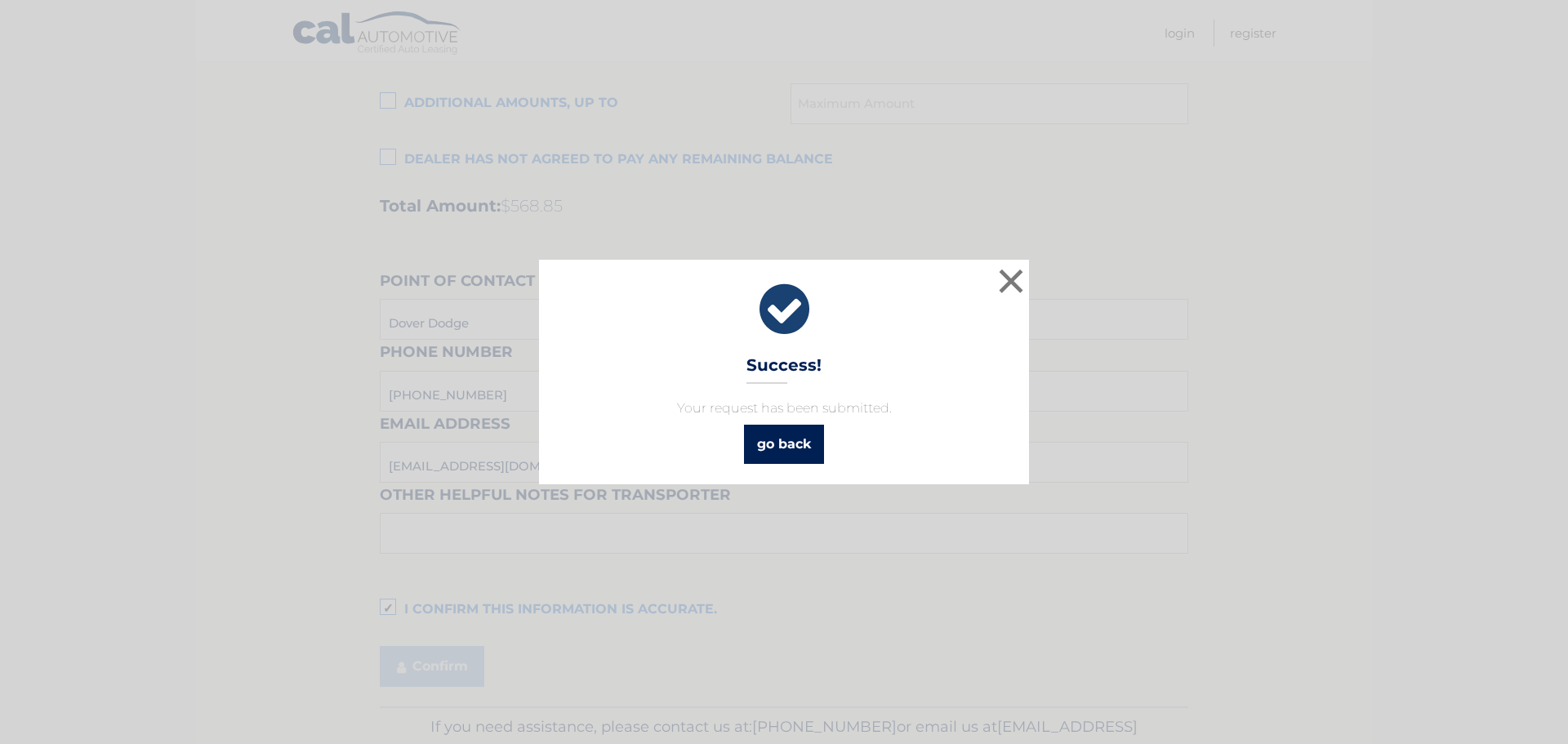
click at [781, 446] on link "go back" at bounding box center [784, 444] width 80 height 39
